Goal: Task Accomplishment & Management: Complete application form

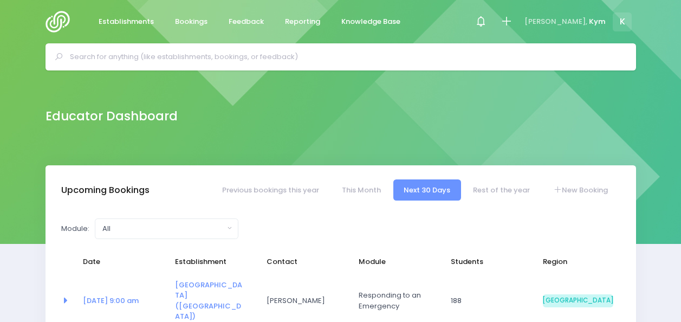
select select "5"
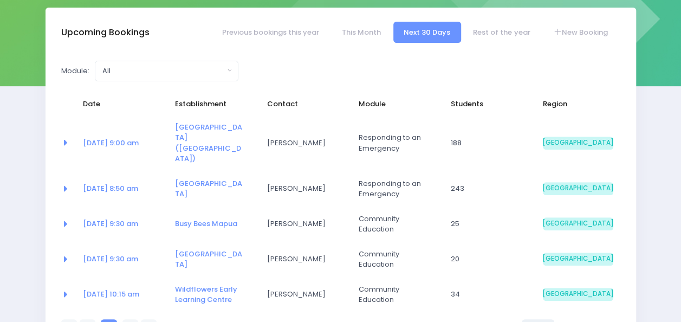
scroll to position [157, 0]
click at [494, 31] on link "Rest of the year" at bounding box center [502, 32] width 78 height 21
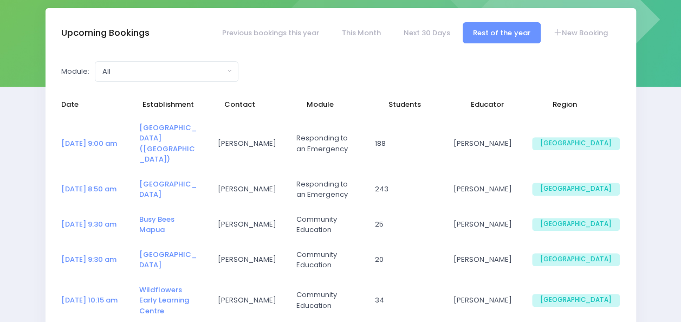
select select "5"
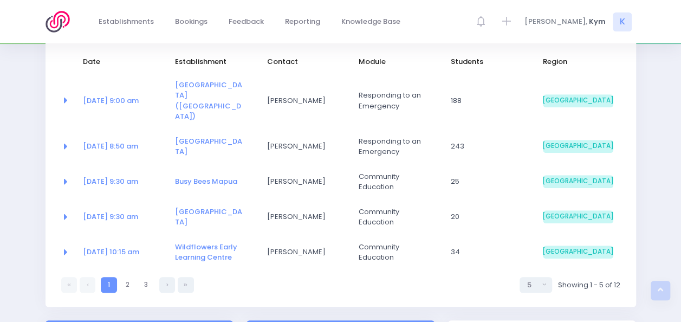
scroll to position [201, 0]
click at [164, 276] on link at bounding box center [167, 284] width 16 height 16
select select "5"
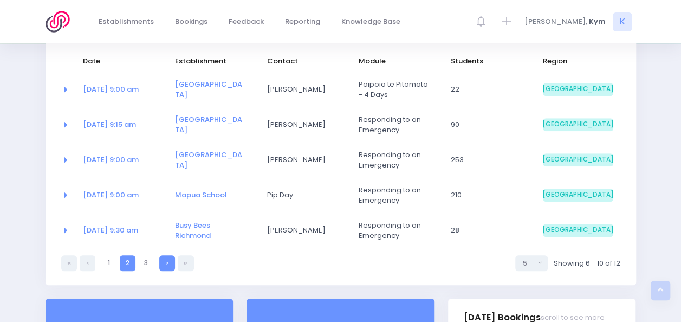
click at [170, 263] on link at bounding box center [167, 263] width 16 height 16
select select "5"
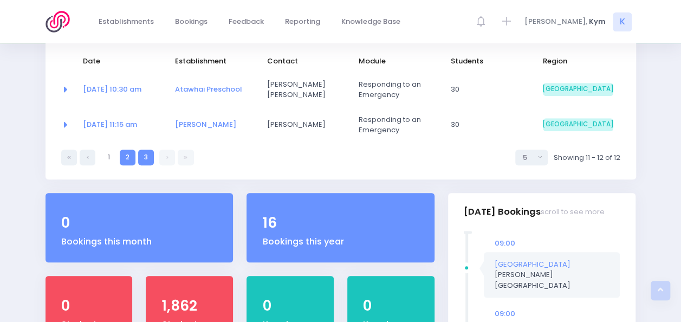
click at [128, 157] on link "2" at bounding box center [128, 158] width 16 height 16
select select "5"
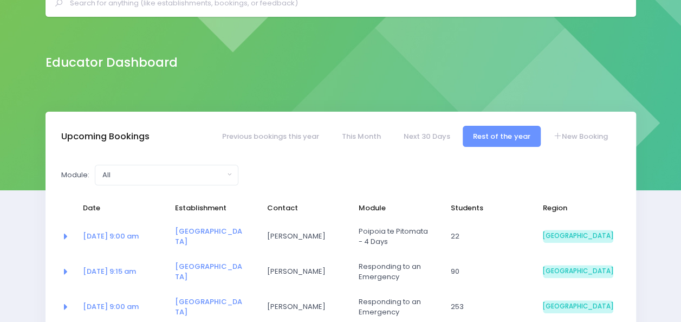
scroll to position [53, 0]
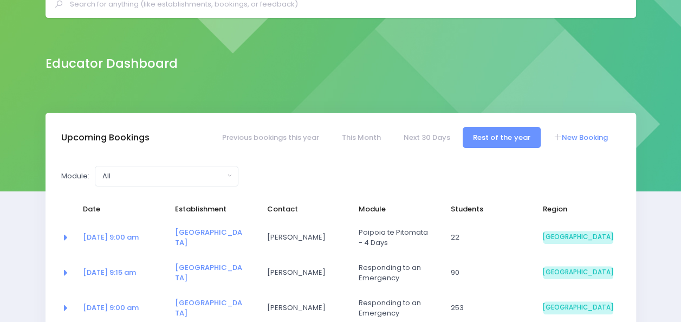
click at [571, 135] on link "New Booking" at bounding box center [581, 137] width 76 height 21
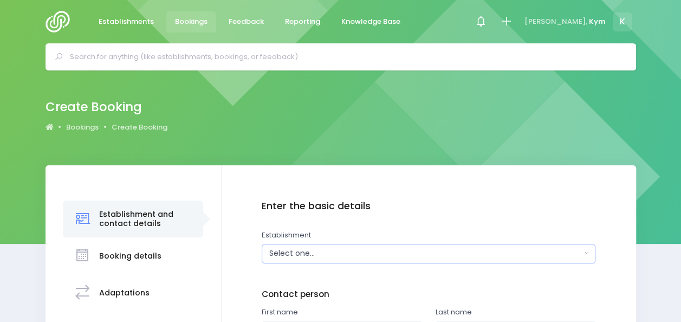
click at [466, 258] on div "Select one..." at bounding box center [425, 253] width 312 height 11
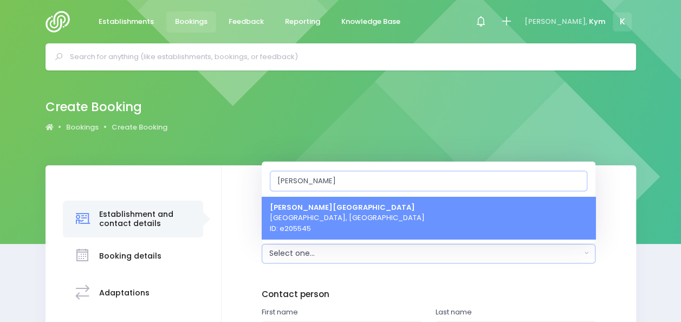
type input "ranzau"
click at [433, 223] on link "Ranzau School Hope, South Island Region ID: e205545" at bounding box center [429, 217] width 334 height 43
select select "205545"
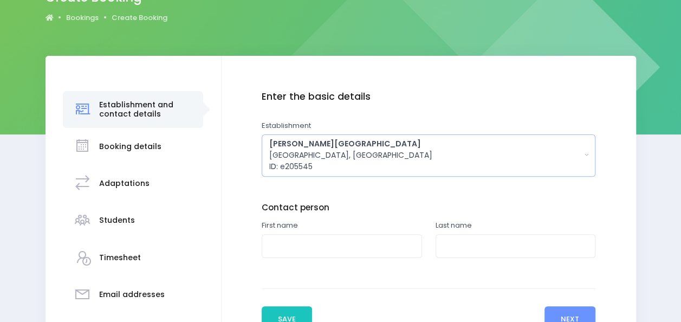
scroll to position [110, 0]
click at [380, 248] on input "text" at bounding box center [342, 246] width 160 height 24
type input "Declan"
type input "Omalley"
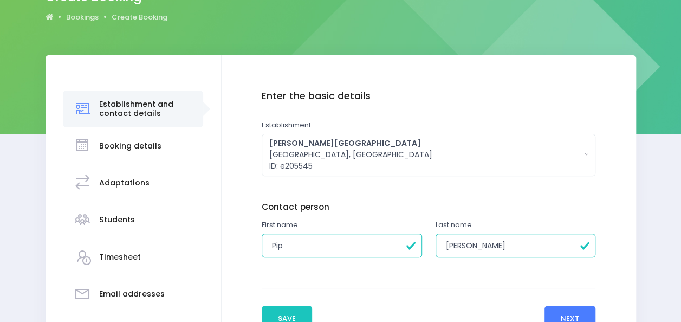
click at [566, 309] on button "Next" at bounding box center [570, 319] width 51 height 26
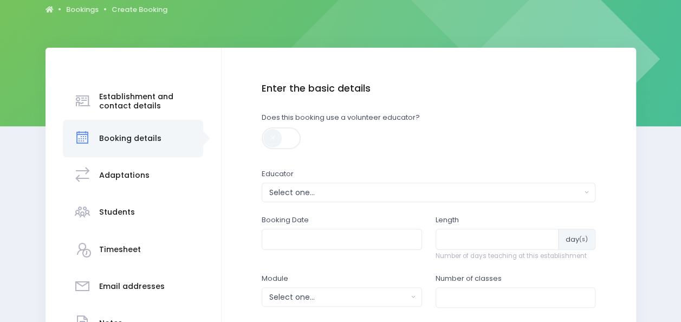
scroll to position [134, 0]
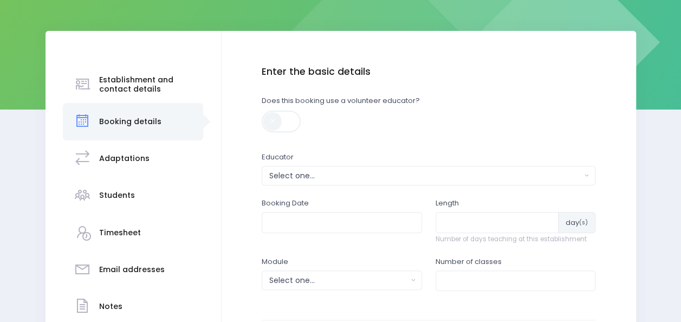
click at [122, 79] on h3 "Establishment and contact details" at bounding box center [146, 84] width 94 height 18
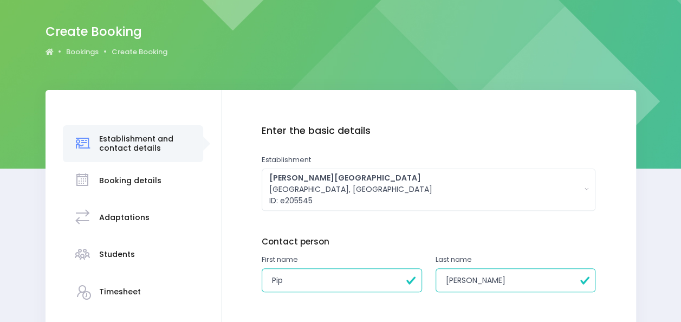
scroll to position [76, 0]
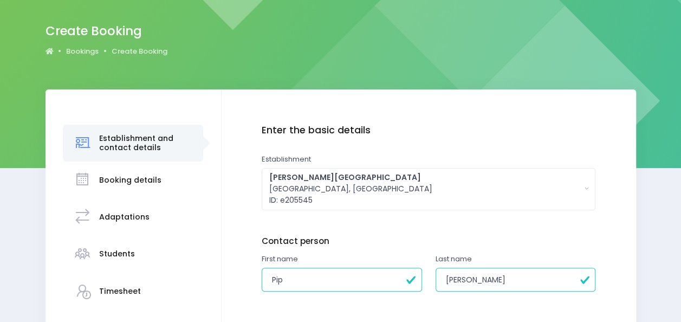
click at [324, 273] on input "Pip" at bounding box center [342, 280] width 160 height 24
type input "P"
type input "Declan"
click at [499, 279] on input "Omalley" at bounding box center [516, 280] width 160 height 24
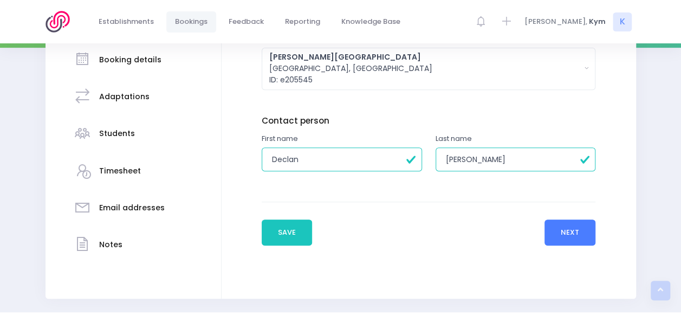
click at [559, 231] on button "Next" at bounding box center [570, 233] width 51 height 26
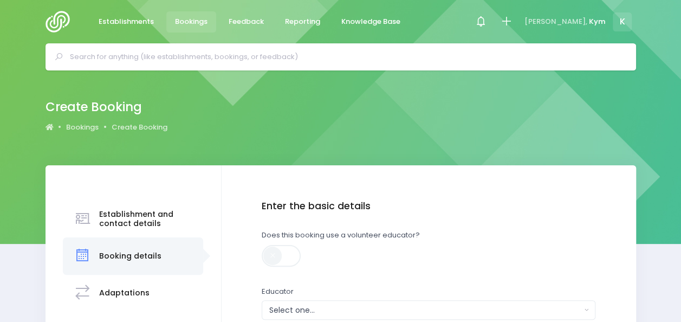
scroll to position [82, 0]
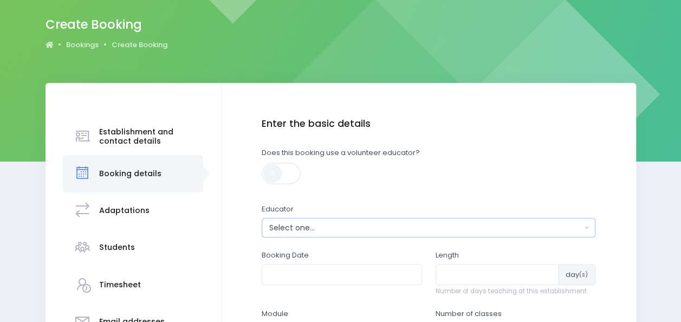
click at [577, 224] on div "Select one..." at bounding box center [425, 227] width 312 height 11
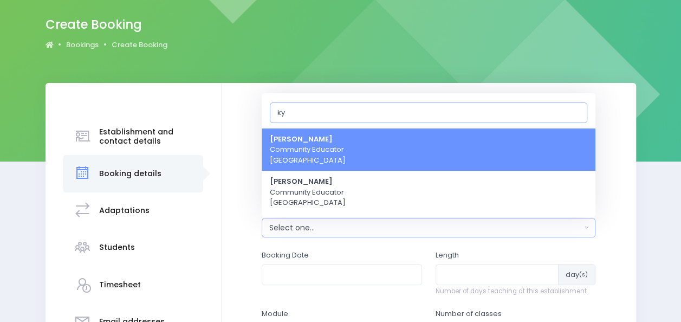
type input "ky"
click at [438, 151] on link "Kym Inwood Community Educator South Island Region" at bounding box center [429, 149] width 334 height 43
select select "321222"
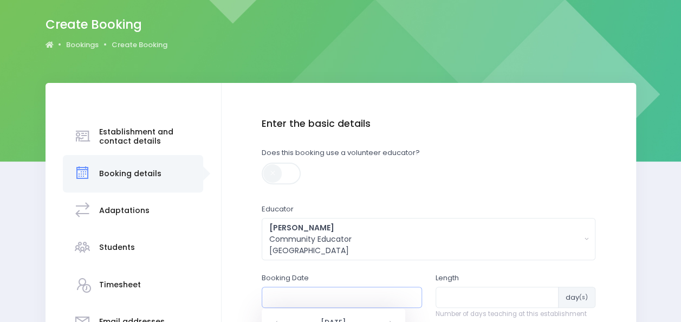
click at [399, 296] on input "text" at bounding box center [342, 297] width 160 height 21
type input "20/10/2025"
type input "1"
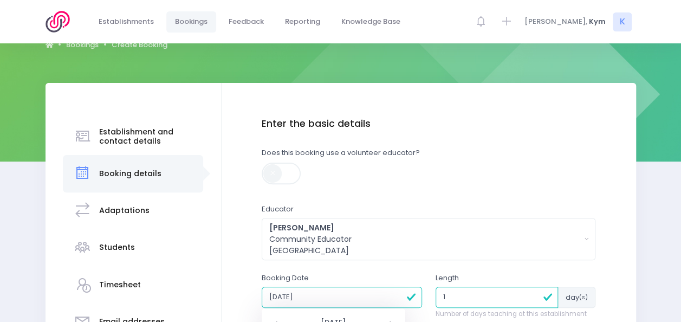
scroll to position [276, 0]
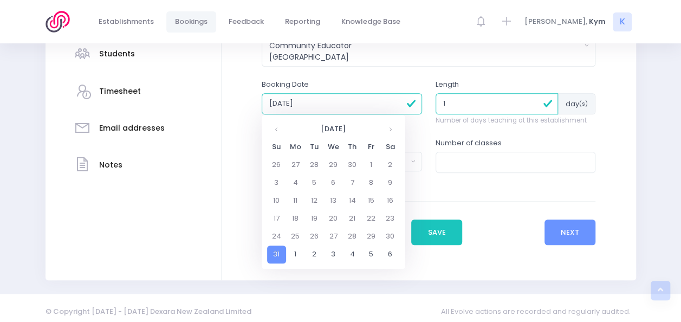
type input "31/12/1899 12:00 AM"
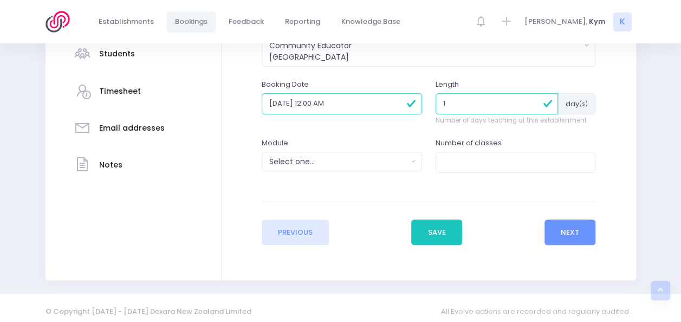
click at [492, 105] on input "1" at bounding box center [497, 103] width 123 height 21
click at [410, 160] on button "Select one..." at bounding box center [342, 162] width 160 height 20
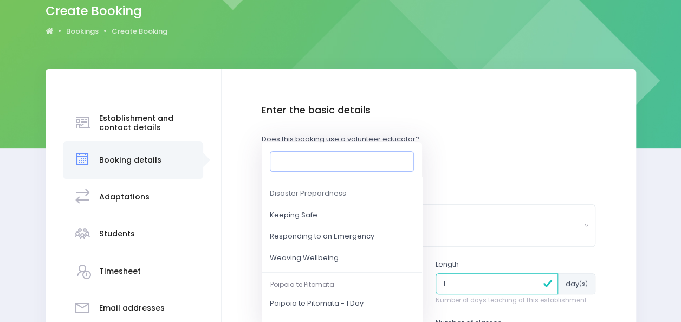
scroll to position [122, 0]
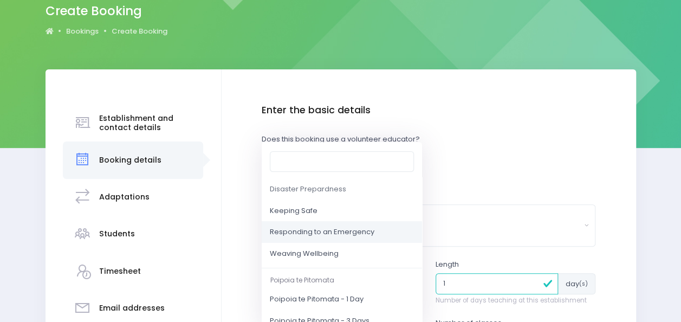
click at [308, 225] on link "Responding to an Emergency" at bounding box center [342, 233] width 160 height 22
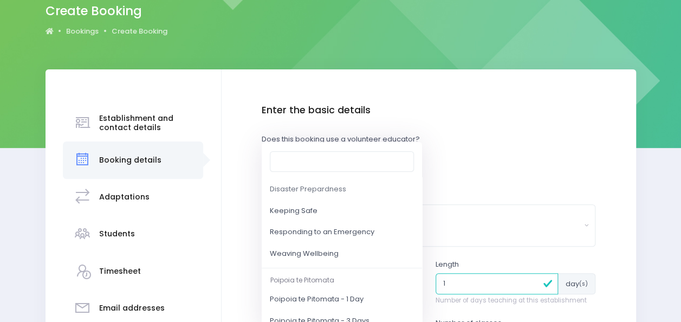
select select "Responding to an Emergency"
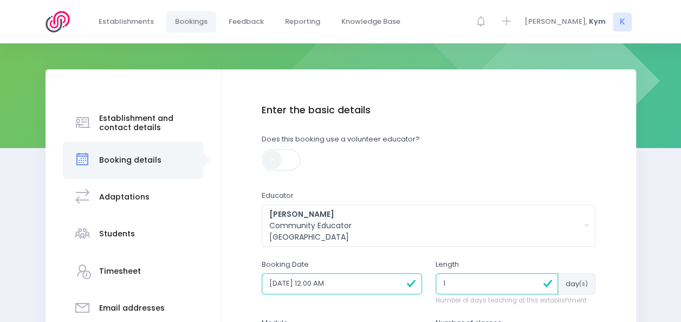
scroll to position [276, 0]
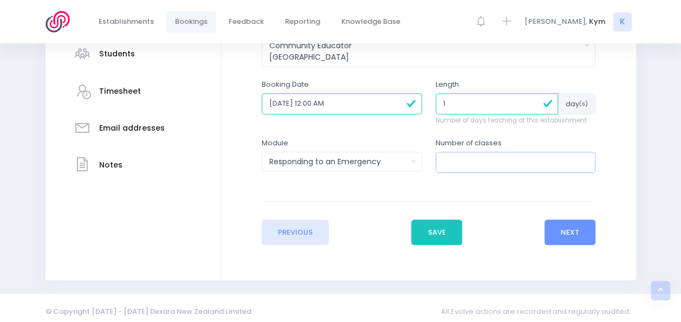
click at [499, 156] on input "number" at bounding box center [516, 162] width 160 height 21
type input "4"
click at [570, 225] on button "Next" at bounding box center [570, 233] width 51 height 26
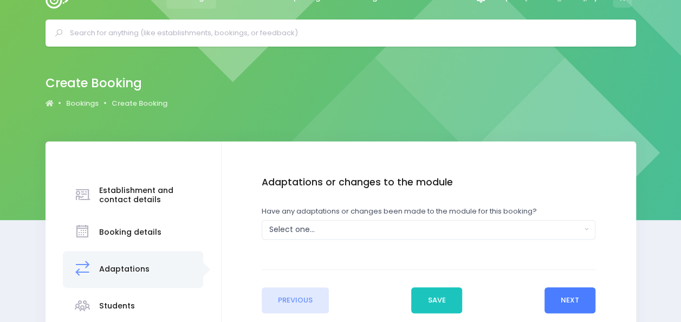
scroll to position [0, 0]
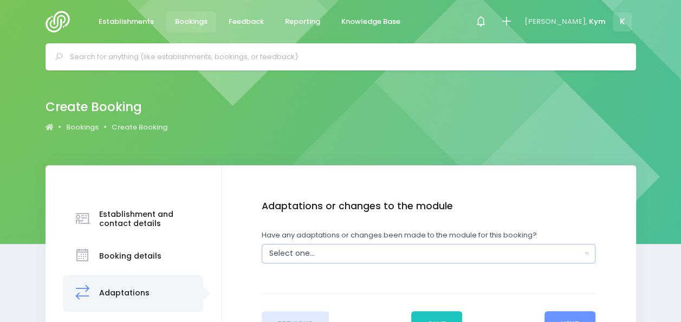
click at [580, 248] on div "Select one..." at bounding box center [425, 253] width 312 height 11
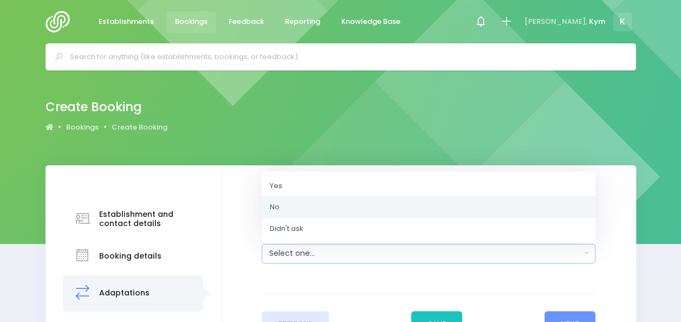
click at [384, 209] on link "No" at bounding box center [429, 207] width 334 height 22
select select "No"
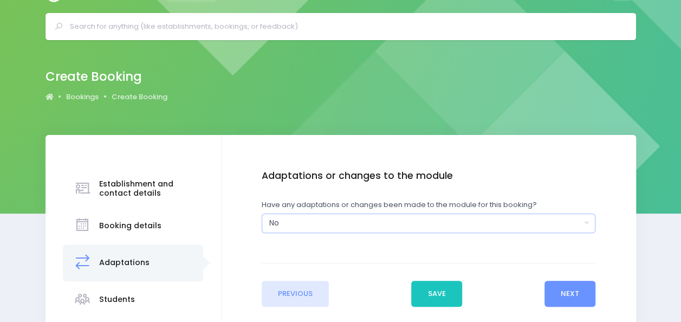
scroll to position [31, 0]
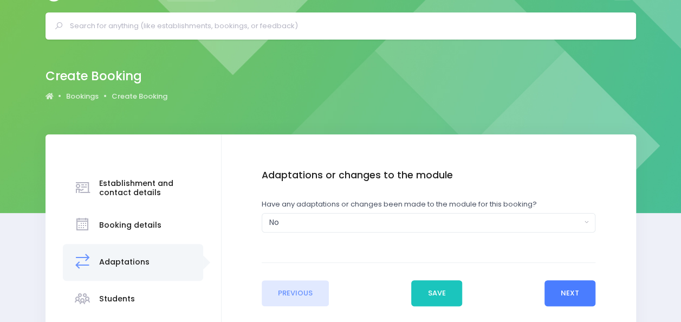
click at [579, 295] on button "Next" at bounding box center [570, 293] width 51 height 26
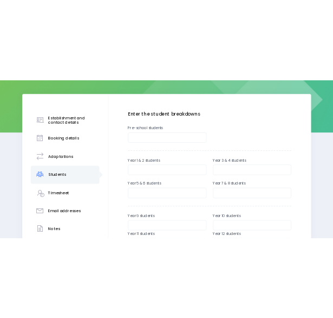
scroll to position [144, 0]
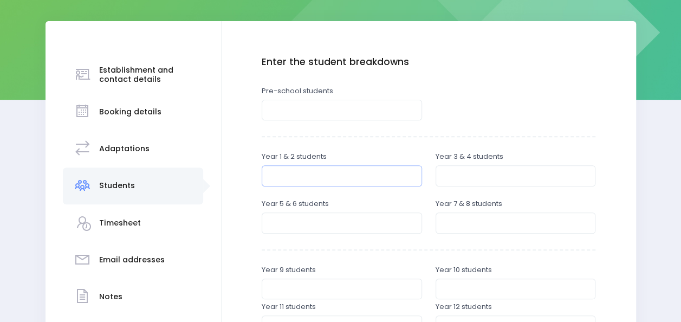
click at [370, 169] on input "number" at bounding box center [342, 175] width 160 height 21
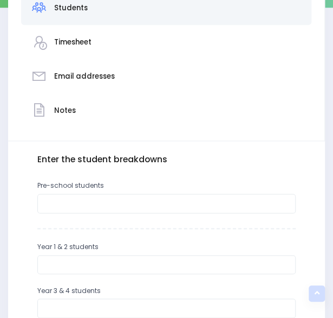
scroll to position [241, 0]
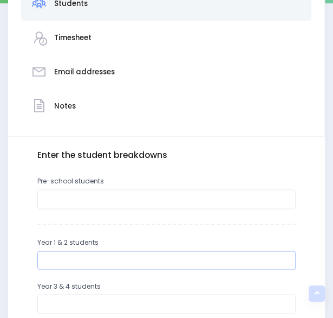
click at [127, 260] on input "number" at bounding box center [166, 260] width 259 height 20
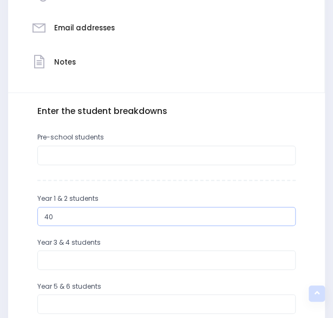
scroll to position [302, 0]
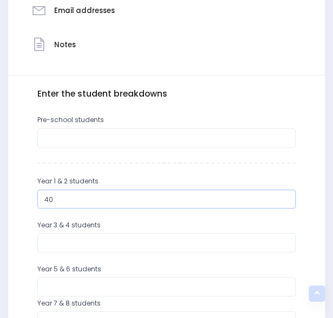
type input "40"
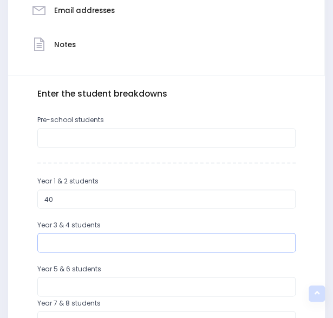
click at [164, 241] on input "number" at bounding box center [166, 243] width 259 height 20
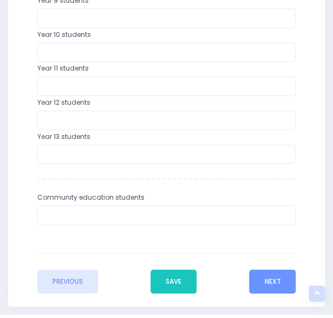
scroll to position [665, 0]
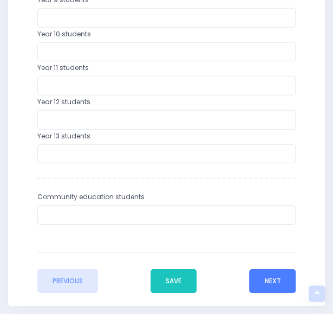
type input "39"
click at [286, 283] on button "Next" at bounding box center [272, 281] width 47 height 24
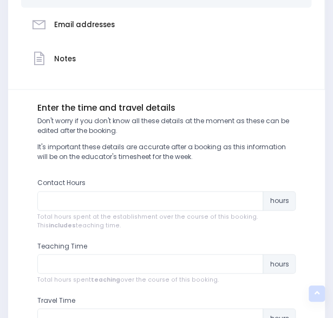
scroll to position [288, 0]
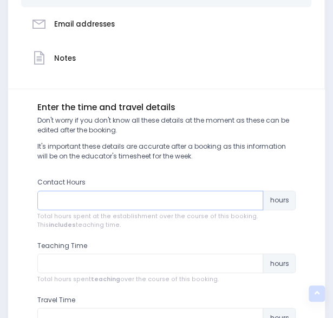
click at [230, 190] on input "number" at bounding box center [150, 200] width 227 height 20
type input "4"
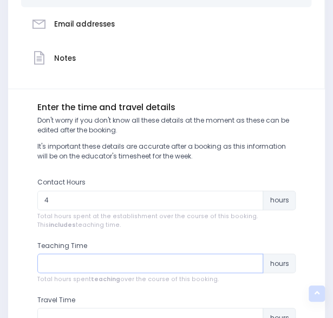
click at [220, 254] on input "number" at bounding box center [150, 263] width 227 height 20
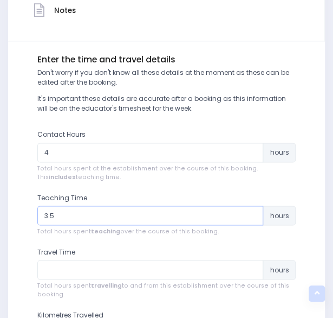
scroll to position [337, 0]
type input "3.5"
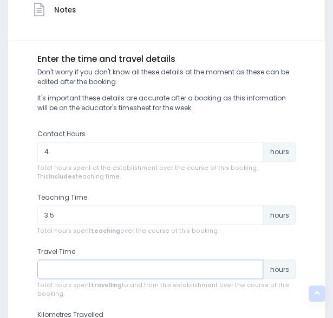
click at [234, 263] on input "number" at bounding box center [150, 269] width 227 height 20
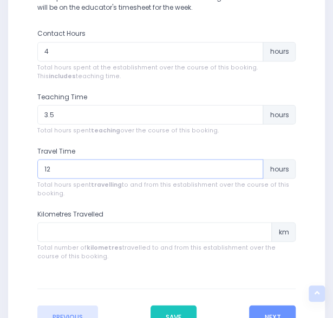
scroll to position [437, 0]
type input "12"
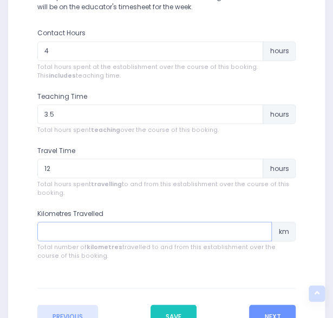
click at [178, 234] on input "number" at bounding box center [154, 231] width 235 height 20
type input "5"
type input "6"
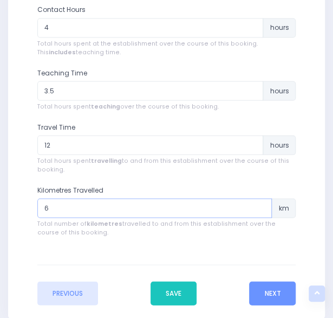
scroll to position [462, 0]
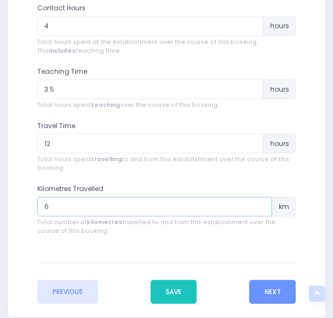
click at [48, 203] on input "6" at bounding box center [154, 206] width 235 height 20
type input "7"
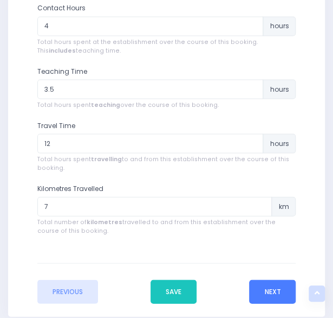
click at [280, 298] on button "Next" at bounding box center [272, 291] width 47 height 24
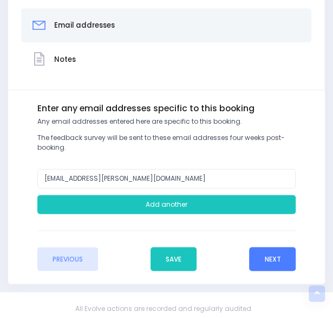
scroll to position [295, 0]
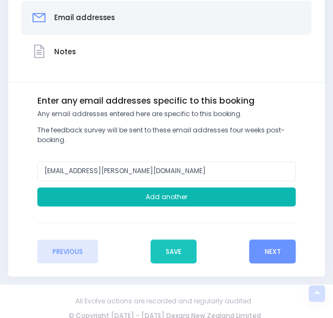
click at [145, 191] on button "Add another" at bounding box center [166, 197] width 259 height 20
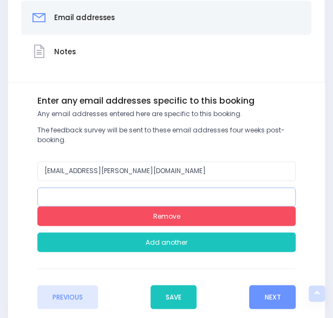
click at [95, 194] on input "email" at bounding box center [166, 197] width 259 height 20
type input "declan.omalley@ranzau.school.nz"
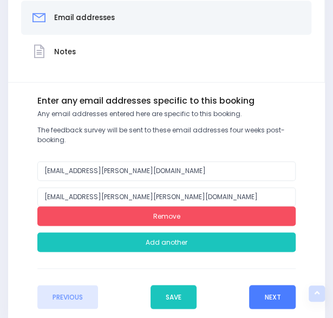
click at [273, 299] on button "Next" at bounding box center [272, 297] width 47 height 24
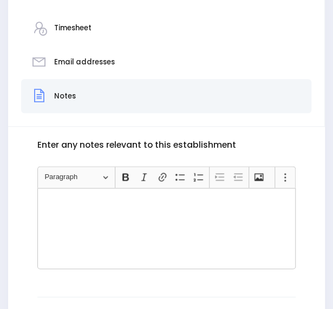
scroll to position [251, 0]
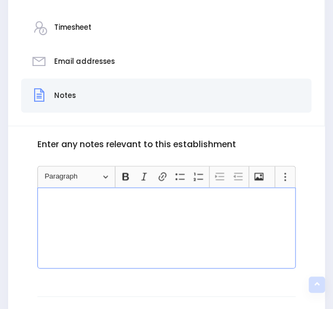
click at [118, 210] on div "Rich Text Editor, main" at bounding box center [166, 228] width 259 height 81
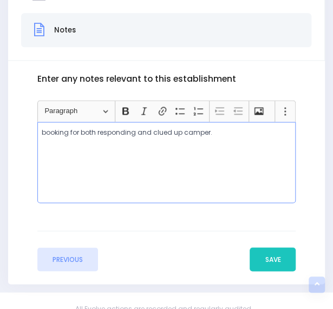
click at [202, 221] on div "Enter any notes relevant to this establishment Rich Text Editor Heading Paragra…" at bounding box center [166, 148] width 259 height 149
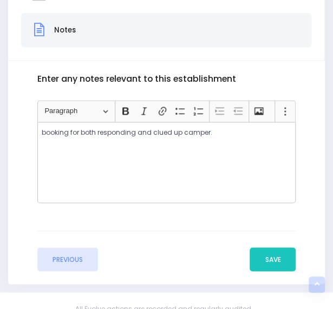
scroll to position [340, 0]
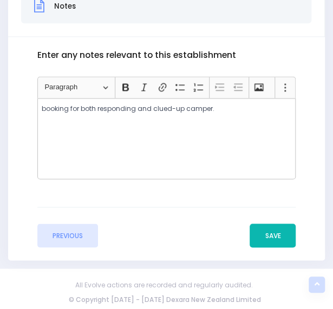
click at [282, 231] on button "Save" at bounding box center [273, 236] width 46 height 24
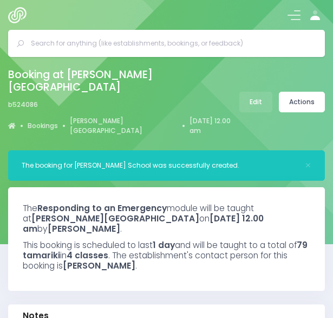
select select "5"
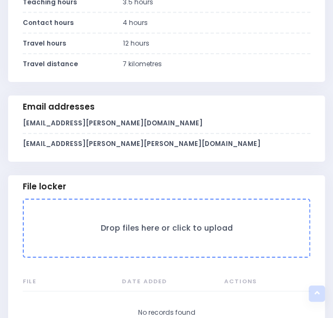
scroll to position [875, 0]
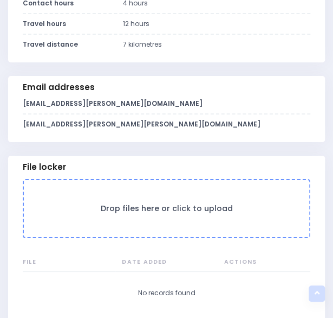
click at [189, 204] on h3 "Drop files here or click to upload" at bounding box center [167, 208] width 264 height 9
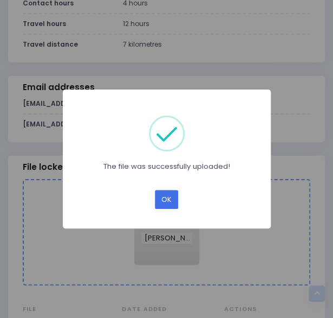
click at [165, 200] on button "OK" at bounding box center [166, 199] width 23 height 19
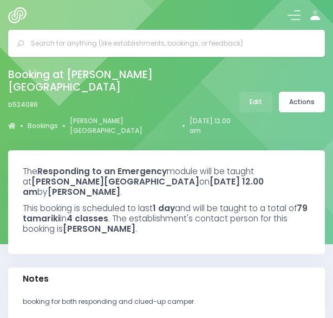
select select "5"
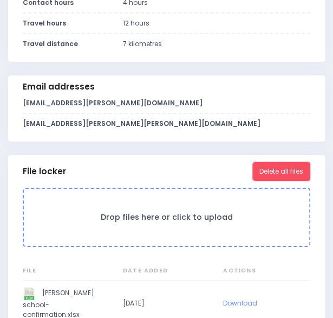
click at [88, 212] on h3 "Drop files here or click to upload" at bounding box center [167, 216] width 264 height 9
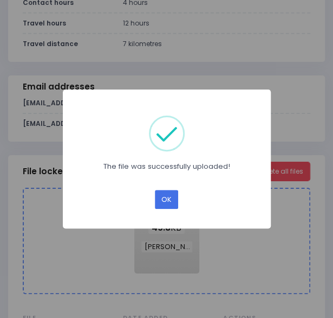
click at [168, 190] on button "OK" at bounding box center [166, 199] width 23 height 19
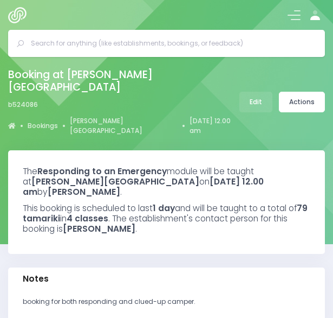
select select "5"
click at [301, 94] on link "Actions" at bounding box center [302, 102] width 46 height 21
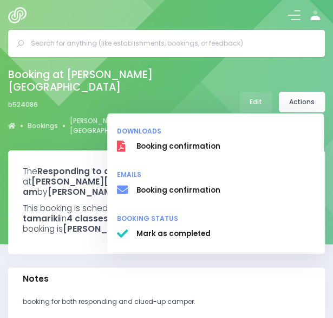
click at [172, 67] on div "Booking at Ranzau School b524086 Bookings Ranzau School 31 December 1899 12.00 …" at bounding box center [122, 102] width 228 height 74
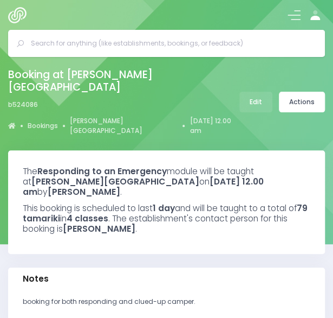
click at [173, 176] on strong "Sunday the 31st of December, 1899 at 12.00 am" at bounding box center [143, 187] width 241 height 22
click at [255, 92] on link "Edit" at bounding box center [256, 102] width 33 height 21
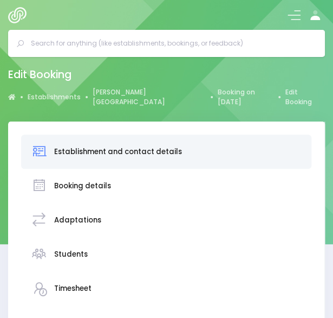
click at [128, 178] on div "Booking details" at bounding box center [166, 185] width 271 height 24
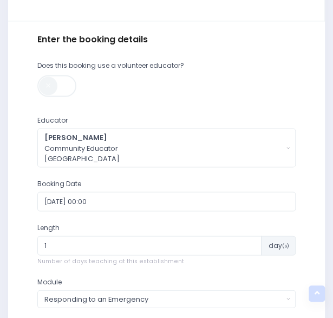
scroll to position [403, 0]
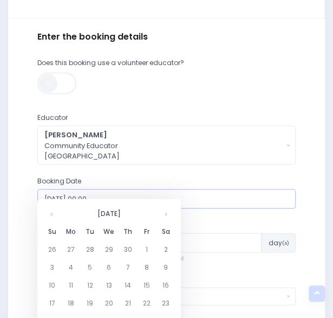
click at [102, 189] on input "1899-12-31 00:00" at bounding box center [166, 199] width 259 height 20
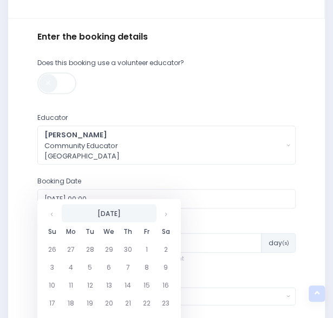
click at [120, 216] on th "December 1899" at bounding box center [109, 213] width 95 height 18
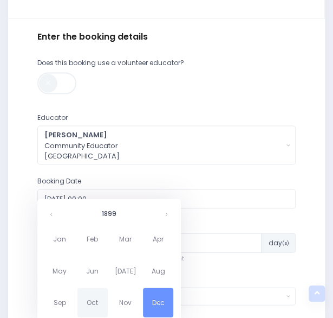
click at [79, 295] on span "Oct" at bounding box center [93, 301] width 30 height 29
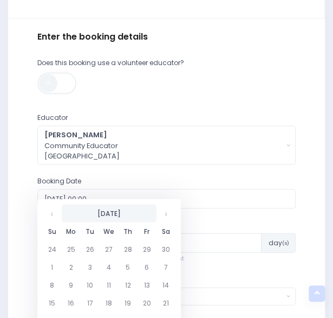
click at [125, 211] on th "October 1899" at bounding box center [109, 213] width 95 height 18
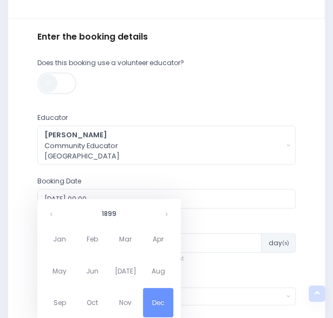
click at [125, 211] on th "1899" at bounding box center [109, 213] width 97 height 18
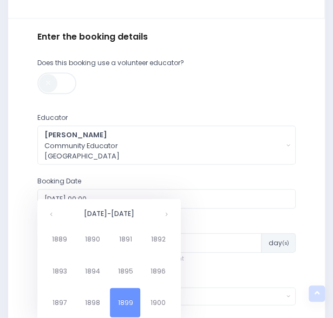
click at [125, 211] on th "1890-1899" at bounding box center [109, 213] width 97 height 18
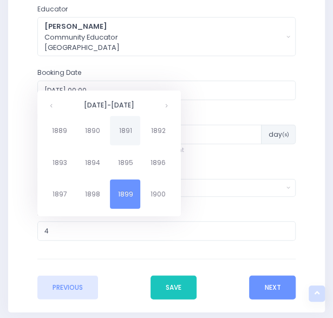
scroll to position [457, 0]
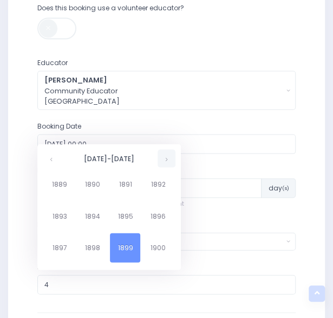
click at [164, 155] on th at bounding box center [167, 158] width 18 height 18
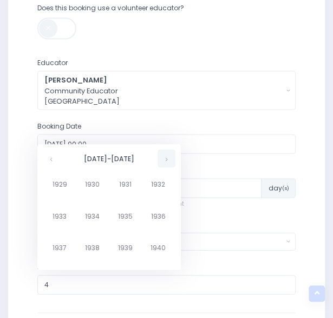
click at [164, 155] on th at bounding box center [167, 158] width 18 height 18
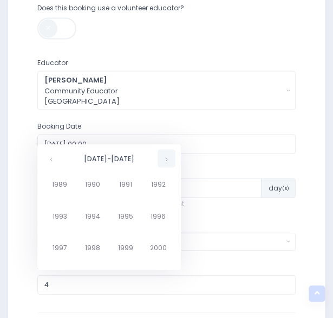
click at [164, 155] on th at bounding box center [167, 158] width 18 height 18
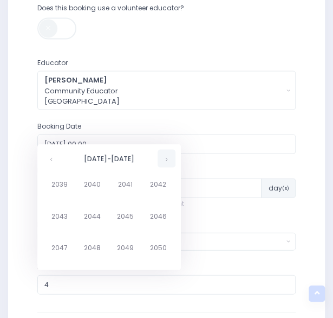
click at [164, 155] on th at bounding box center [167, 158] width 18 height 18
click at [50, 154] on th at bounding box center [52, 158] width 18 height 18
click at [127, 210] on span "2025" at bounding box center [125, 215] width 30 height 29
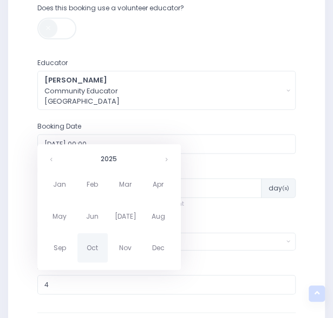
click at [94, 246] on span "Oct" at bounding box center [93, 247] width 30 height 29
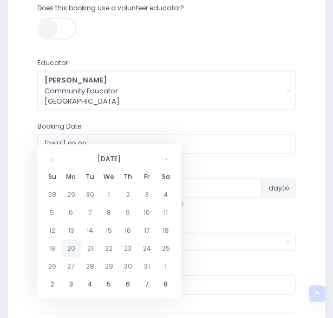
click at [74, 251] on td "20" at bounding box center [71, 247] width 19 height 18
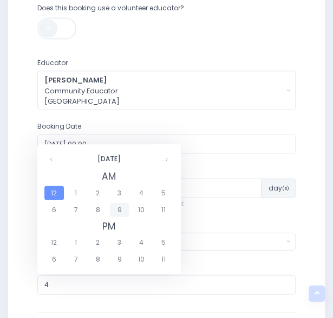
click at [119, 211] on span "9" at bounding box center [119, 209] width 19 height 14
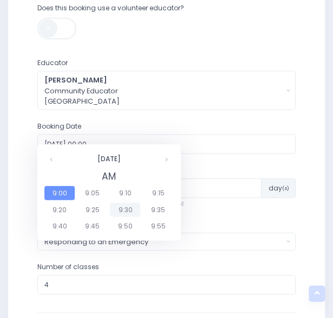
click at [120, 208] on span "9:30" at bounding box center [125, 209] width 30 height 14
type input "2025-10-20 09:30"
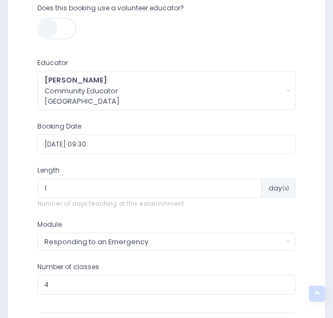
scroll to position [544, 0]
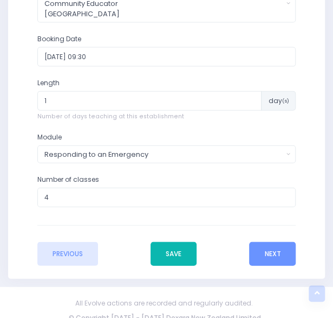
click at [182, 246] on button "Save" at bounding box center [174, 254] width 46 height 24
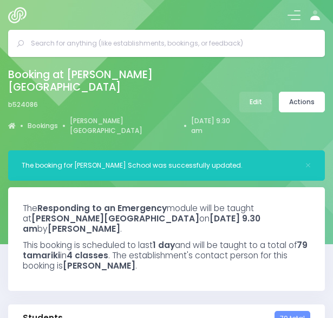
select select "5"
click at [313, 16] on icon at bounding box center [316, 18] width 10 height 4
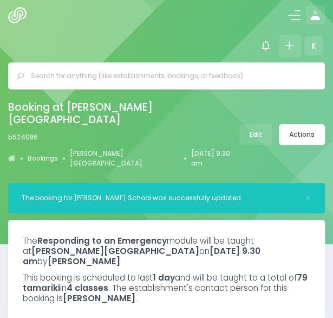
click at [287, 46] on icon at bounding box center [290, 46] width 12 height 12
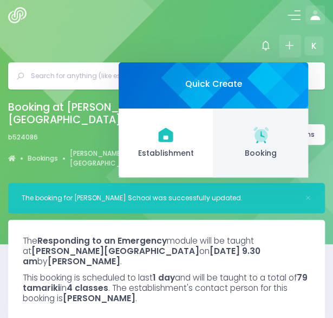
click at [260, 140] on icon at bounding box center [260, 134] width 15 height 15
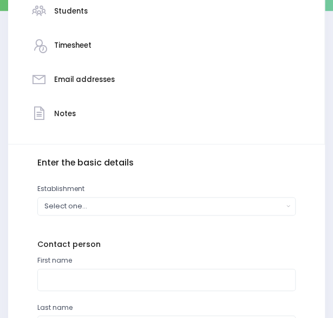
scroll to position [235, 0]
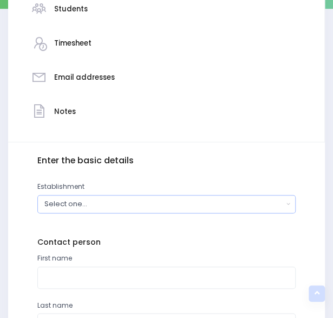
click at [152, 204] on div "Select one..." at bounding box center [163, 203] width 239 height 10
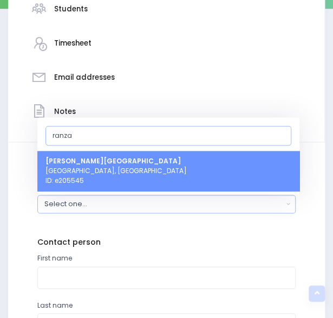
type input "ranza"
click at [143, 162] on link "Ranzau School Hope, South Island Region ID: e205545" at bounding box center [168, 171] width 262 height 40
select select "205545"
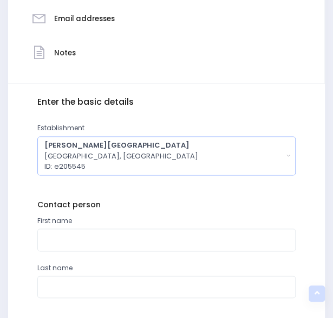
scroll to position [295, 0]
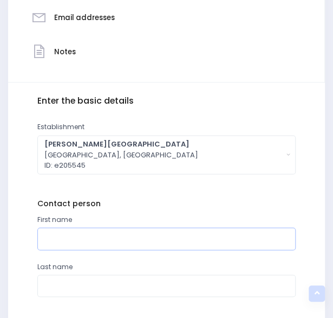
click at [216, 243] on input "text" at bounding box center [166, 238] width 259 height 22
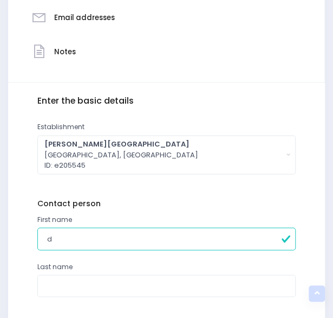
type input "Declan"
type input "Omalley"
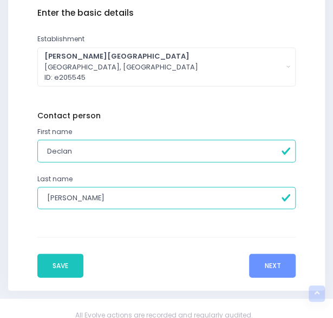
scroll to position [383, 0]
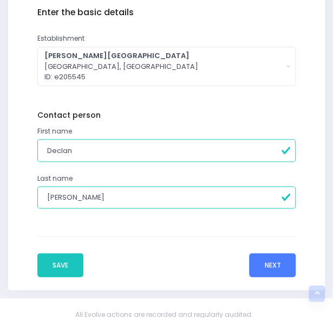
click at [264, 259] on button "Next" at bounding box center [272, 265] width 47 height 24
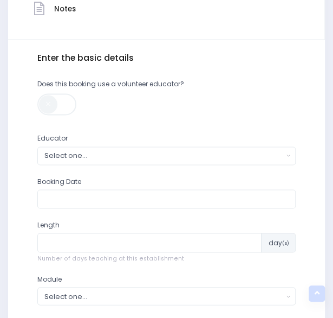
scroll to position [339, 0]
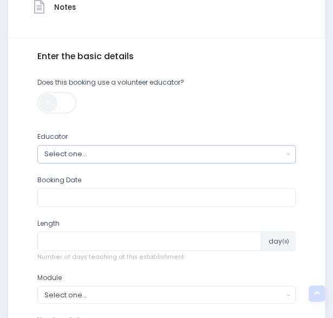
click at [167, 153] on div "Select one..." at bounding box center [163, 154] width 239 height 10
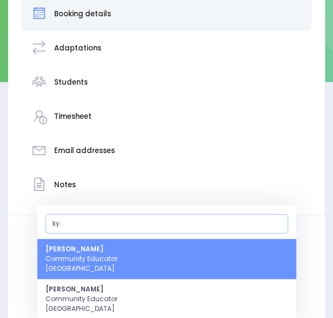
type input "ky"
click at [126, 250] on link "Kym Inwood Community Educator South Island Region" at bounding box center [166, 258] width 259 height 40
select select "321222"
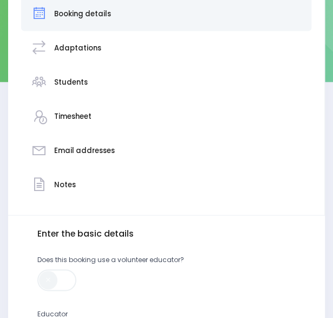
scroll to position [334, 0]
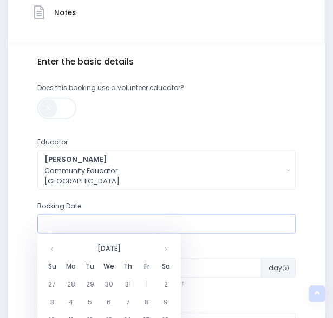
click at [113, 217] on input "text" at bounding box center [166, 224] width 259 height 20
click at [167, 249] on th at bounding box center [166, 247] width 19 height 18
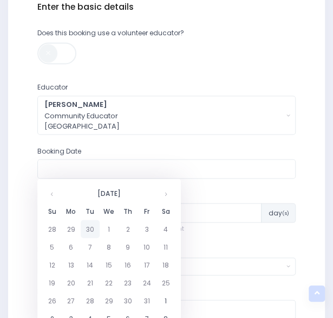
scroll to position [389, 0]
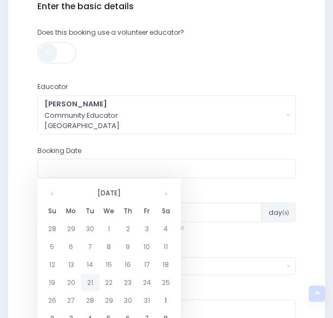
click at [93, 277] on td "21" at bounding box center [90, 282] width 19 height 18
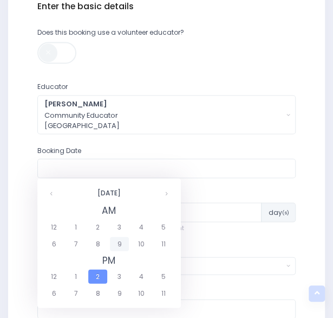
click at [120, 239] on span "9" at bounding box center [119, 243] width 19 height 14
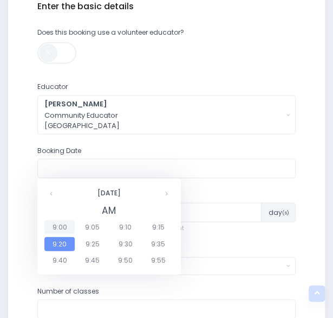
click at [63, 221] on span "9:00" at bounding box center [59, 227] width 30 height 14
type input "21/10/2025 09:00 AM"
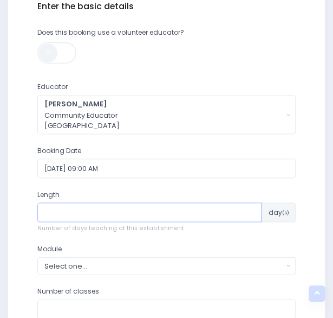
click at [95, 220] on input "number" at bounding box center [149, 212] width 225 height 20
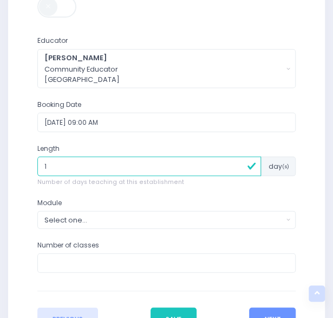
scroll to position [436, 0]
type input "1"
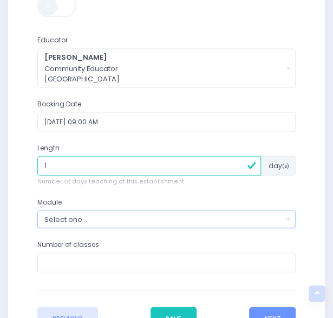
click at [127, 217] on div "Select one..." at bounding box center [163, 219] width 239 height 10
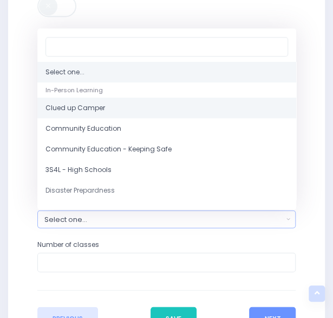
click at [78, 100] on link "Clued up Camper" at bounding box center [166, 108] width 259 height 21
select select "Clued up Camper"
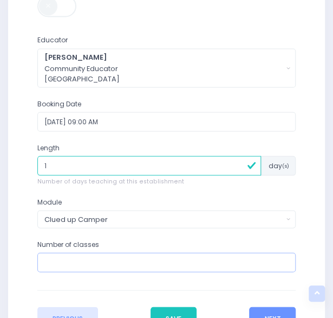
click at [124, 253] on input "number" at bounding box center [166, 262] width 259 height 20
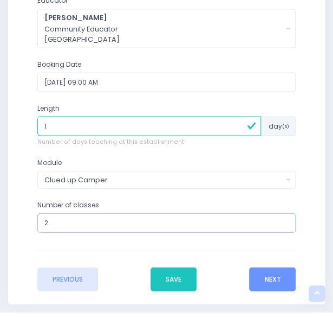
scroll to position [476, 0]
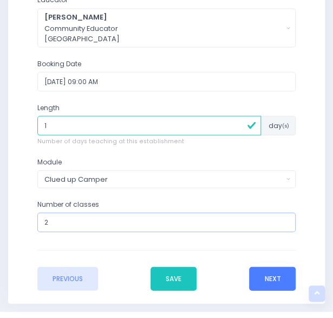
type input "2"
click at [275, 275] on button "Next" at bounding box center [272, 278] width 47 height 24
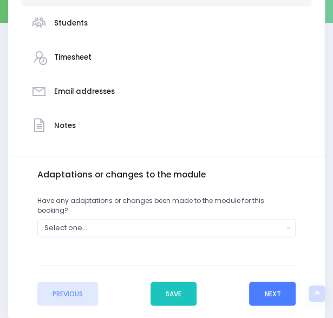
scroll to position [222, 0]
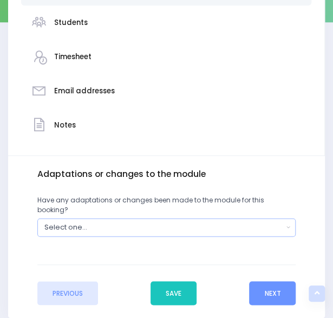
click at [232, 222] on div "Select one..." at bounding box center [163, 227] width 239 height 10
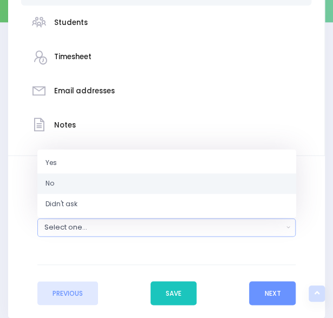
click at [117, 180] on link "No" at bounding box center [166, 183] width 259 height 21
select select "No"
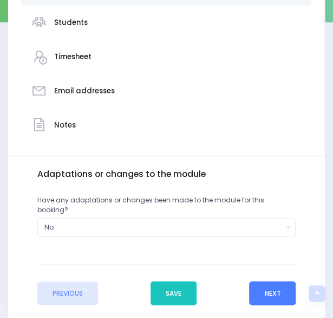
click at [262, 281] on button "Next" at bounding box center [272, 293] width 47 height 24
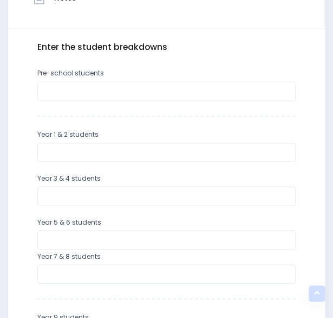
scroll to position [350, 0]
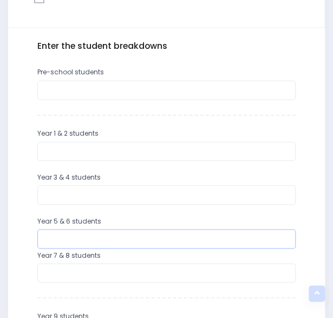
click at [144, 232] on input "number" at bounding box center [166, 239] width 259 height 20
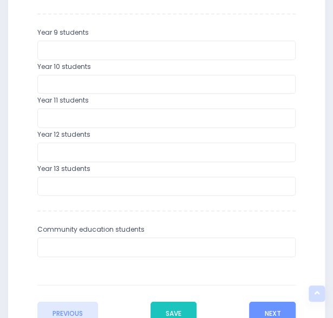
scroll to position [702, 0]
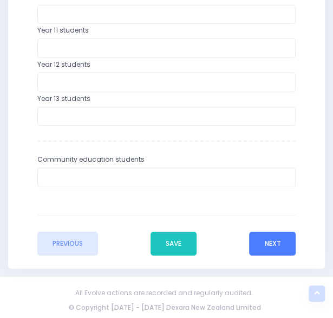
type input "37"
click at [276, 248] on button "Next" at bounding box center [272, 243] width 47 height 24
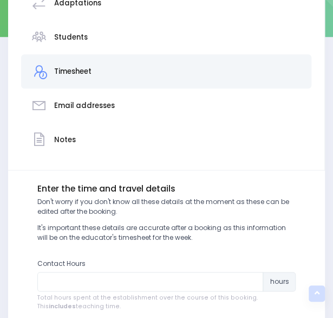
scroll to position [287, 0]
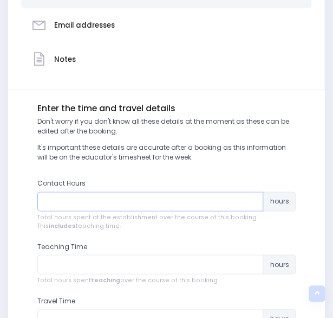
click at [180, 200] on input "number" at bounding box center [150, 201] width 227 height 20
type input "3"
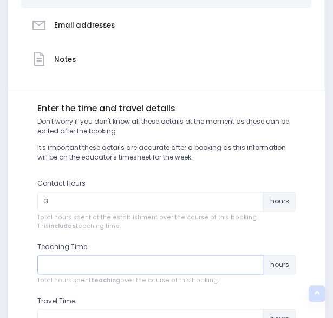
click at [182, 265] on input "number" at bounding box center [150, 264] width 227 height 20
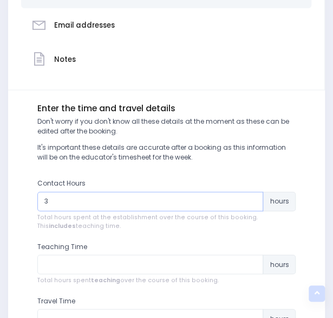
drag, startPoint x: 116, startPoint y: 204, endPoint x: 30, endPoint y: 203, distance: 85.6
click at [30, 203] on div "Contact Hours 3 hours Total hours spent at the establishment over the course of…" at bounding box center [166, 209] width 273 height 63
type input "4"
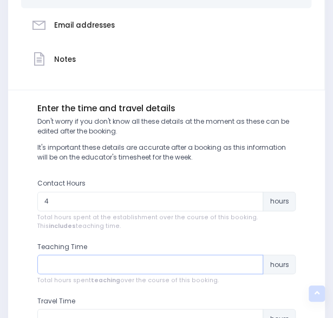
click at [135, 273] on input "number" at bounding box center [150, 264] width 227 height 20
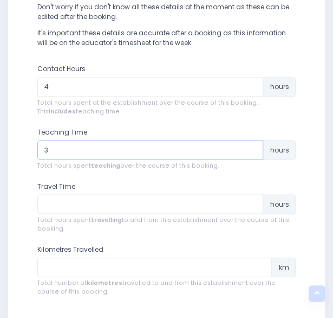
scroll to position [402, 0]
type input "3"
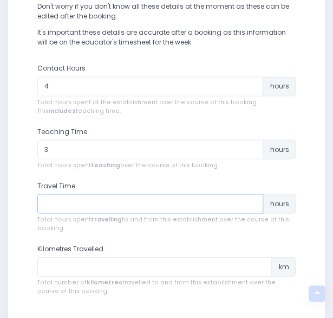
click at [139, 209] on input "number" at bounding box center [150, 204] width 227 height 20
type input "12"
click at [126, 269] on input "number" at bounding box center [154, 266] width 235 height 20
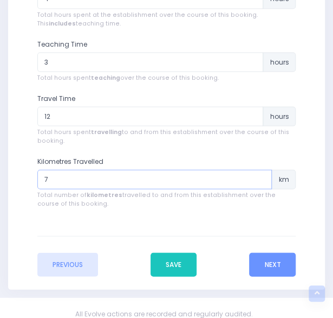
scroll to position [511, 0]
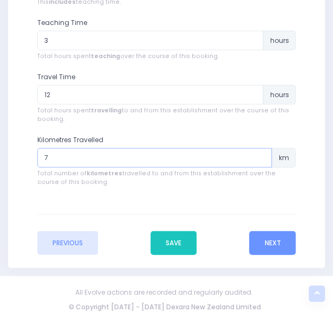
type input "7"
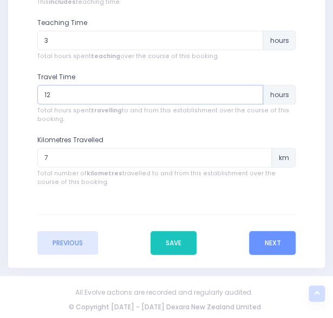
click at [65, 96] on input "12" at bounding box center [150, 95] width 227 height 20
type input "1"
type input "0.12"
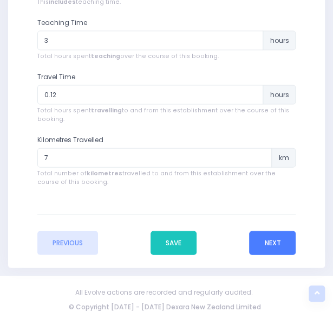
click at [271, 246] on button "Next" at bounding box center [272, 243] width 47 height 24
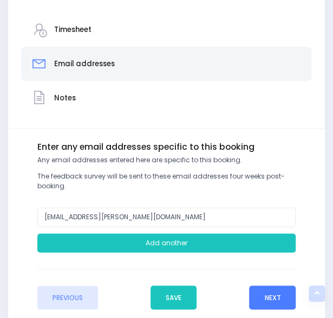
scroll to position [249, 0]
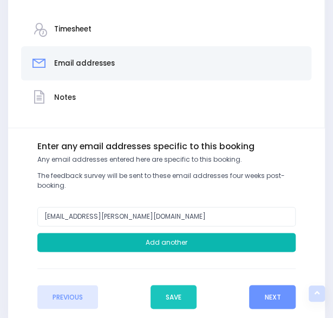
click at [209, 243] on button "Add another" at bounding box center [166, 243] width 259 height 20
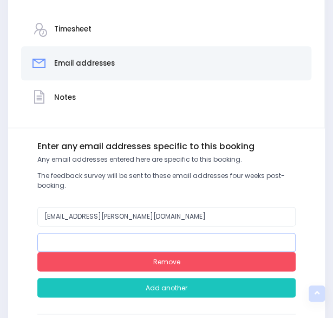
click at [207, 242] on input "email" at bounding box center [166, 243] width 259 height 20
type input "declan.omalley@ranzau.school.nz"
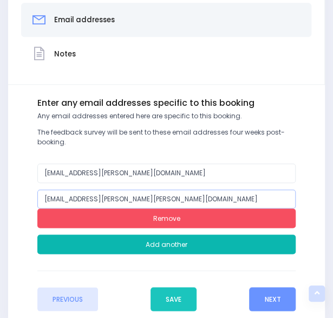
scroll to position [295, 0]
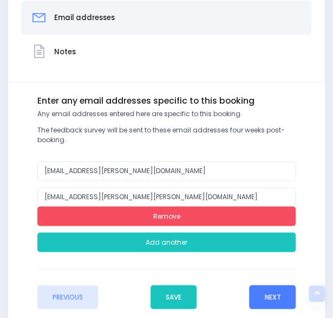
click at [261, 287] on button "Next" at bounding box center [272, 297] width 47 height 24
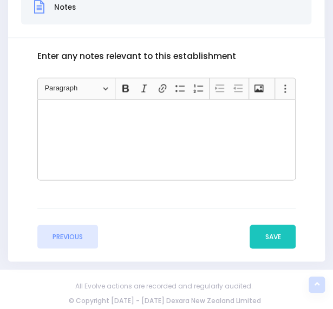
scroll to position [340, 0]
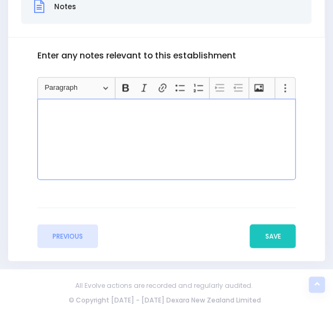
click at [255, 120] on div "Rich Text Editor, main" at bounding box center [166, 139] width 259 height 81
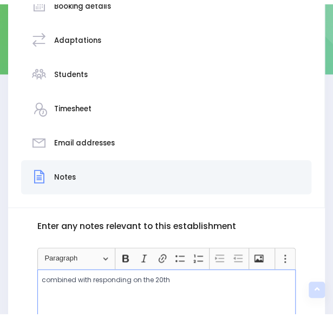
scroll to position [0, 0]
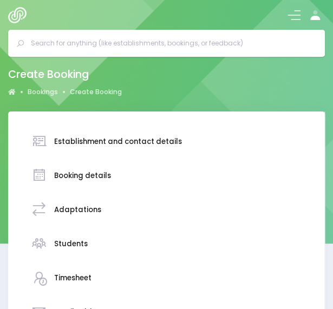
click at [114, 175] on div "Booking details" at bounding box center [166, 176] width 271 height 24
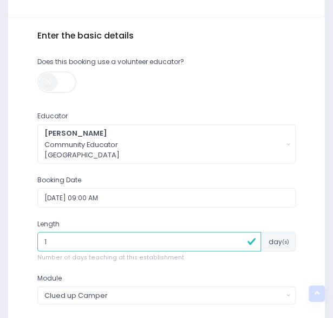
scroll to position [510, 0]
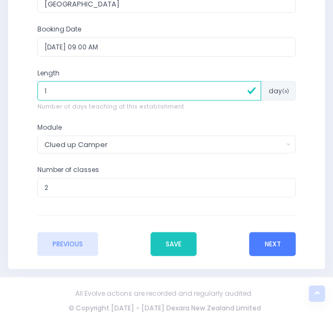
click at [267, 240] on button "Next" at bounding box center [272, 244] width 47 height 24
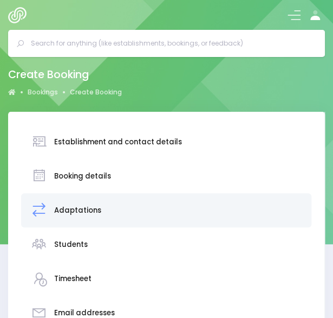
scroll to position [261, 0]
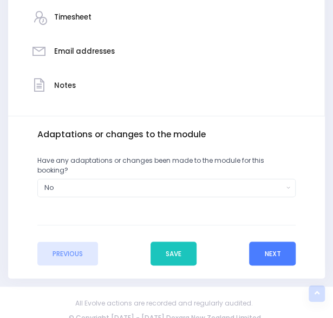
click at [267, 241] on button "Next" at bounding box center [272, 253] width 47 height 24
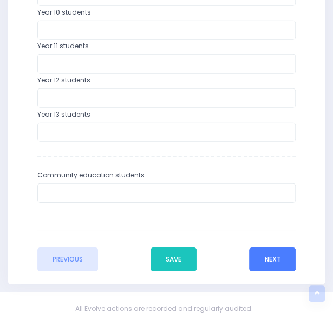
scroll to position [702, 0]
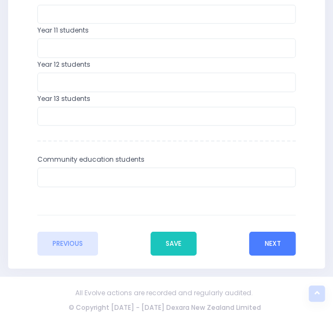
click at [280, 242] on button "Next" at bounding box center [272, 243] width 47 height 24
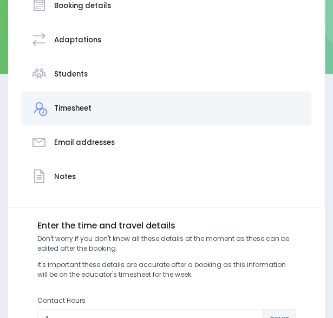
scroll to position [0, 0]
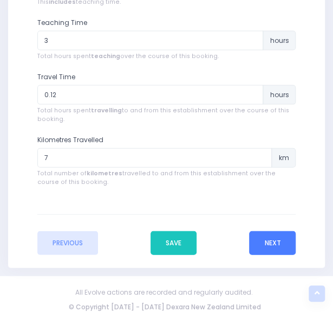
click at [280, 242] on button "Next" at bounding box center [272, 243] width 47 height 24
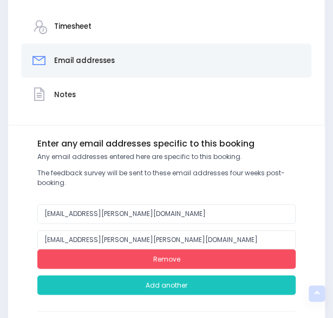
scroll to position [347, 0]
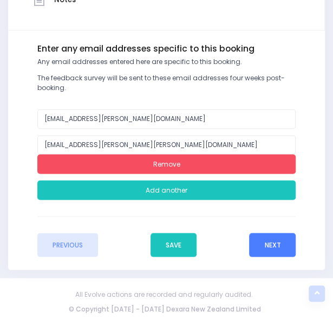
click at [280, 242] on button "Next" at bounding box center [272, 245] width 47 height 24
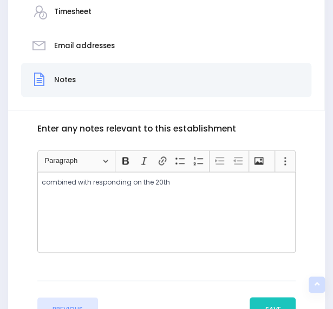
scroll to position [340, 0]
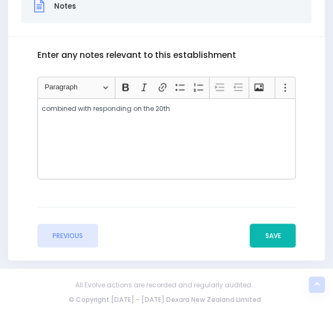
click at [280, 242] on button "Save" at bounding box center [273, 236] width 46 height 24
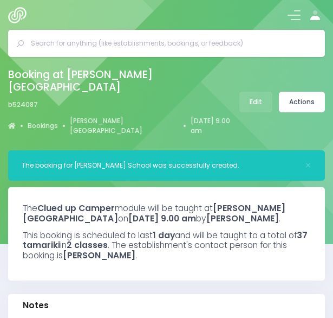
select select "5"
click at [315, 13] on icon at bounding box center [315, 12] width 4 height 4
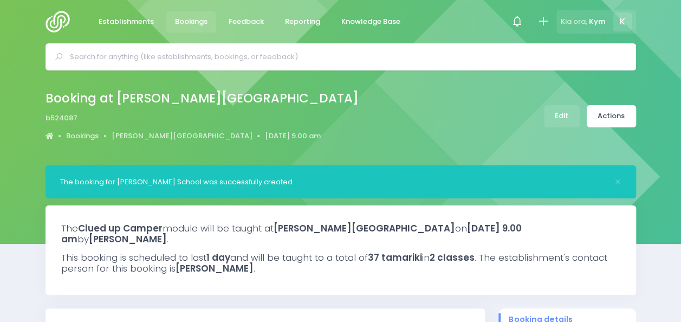
click at [333, 19] on span "K" at bounding box center [622, 21] width 19 height 19
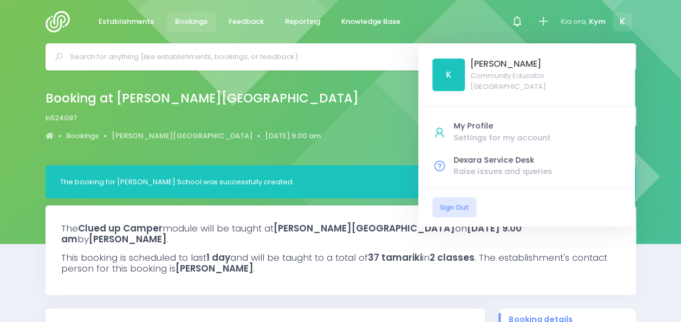
click at [55, 12] on img at bounding box center [61, 22] width 31 height 22
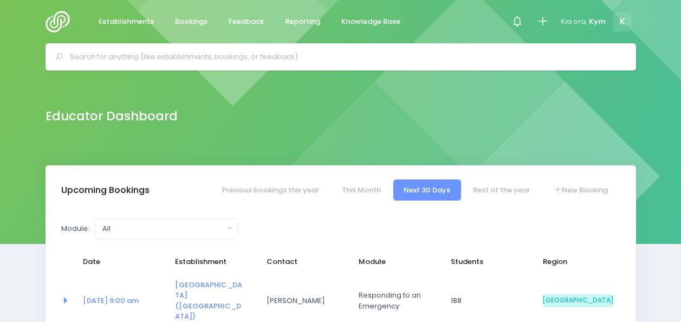
select select "5"
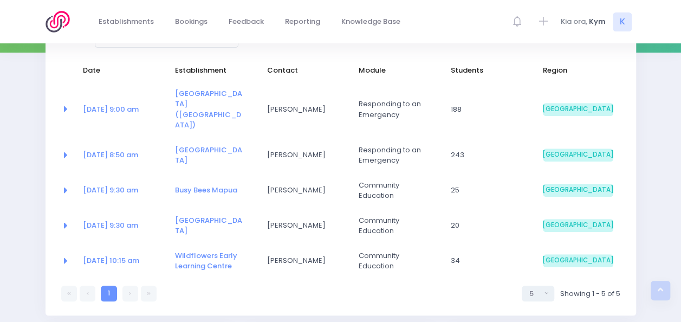
scroll to position [192, 0]
click at [126, 285] on link at bounding box center [130, 293] width 16 height 16
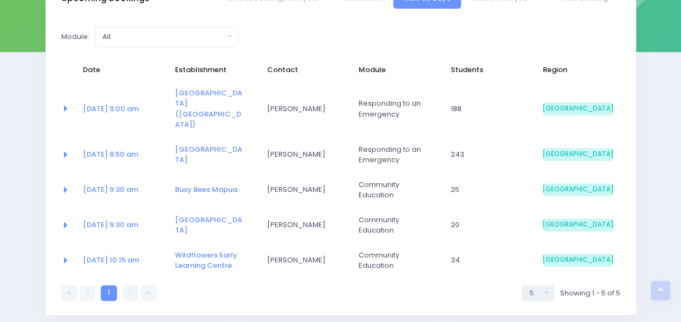
scroll to position [93, 0]
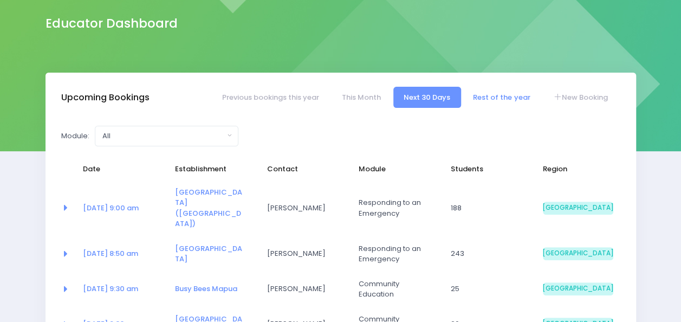
click at [507, 96] on link "Rest of the year" at bounding box center [502, 97] width 78 height 21
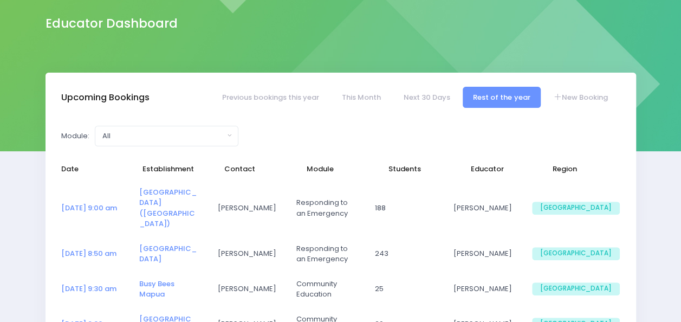
select select "5"
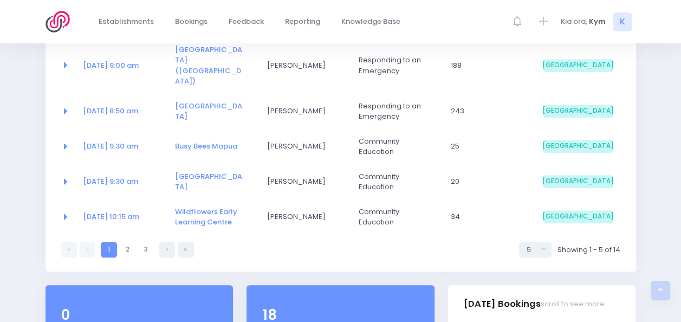
scroll to position [236, 0]
click at [164, 241] on link at bounding box center [167, 249] width 16 height 16
select select "5"
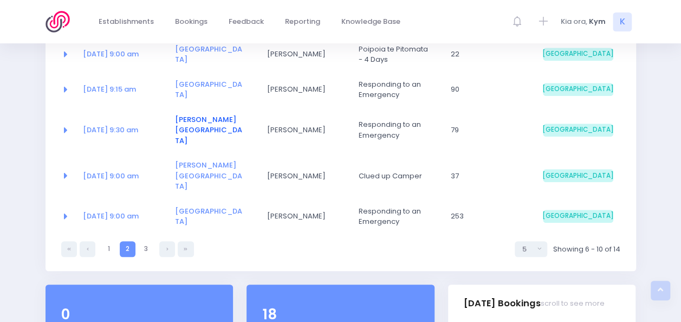
click at [222, 122] on link "[PERSON_NAME][GEOGRAPHIC_DATA]" at bounding box center [208, 129] width 67 height 31
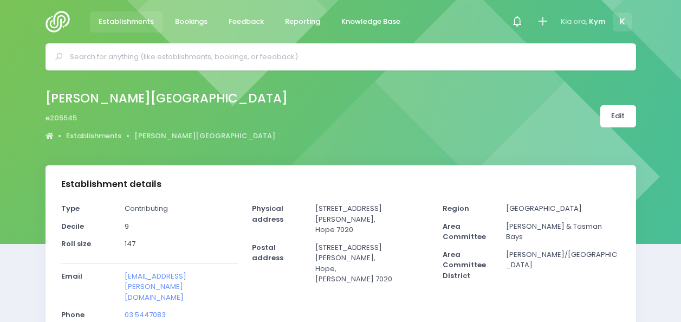
select select "5"
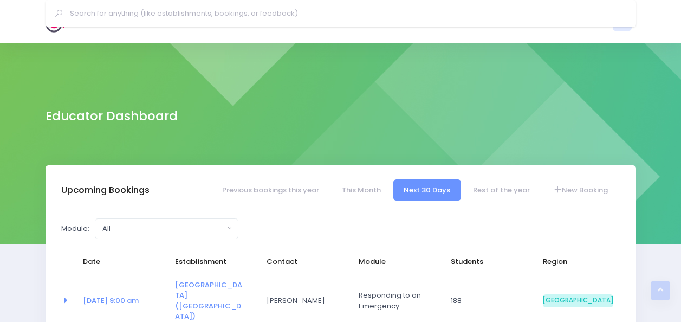
select select "5"
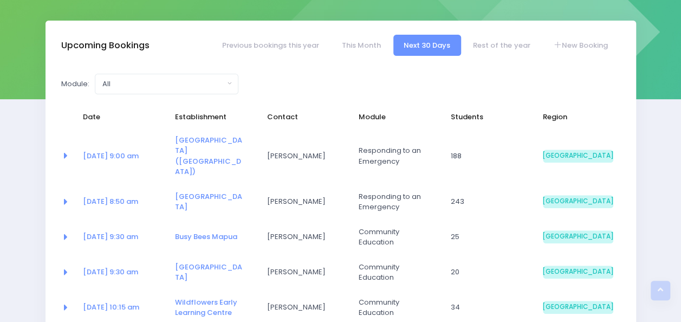
scroll to position [144, 0]
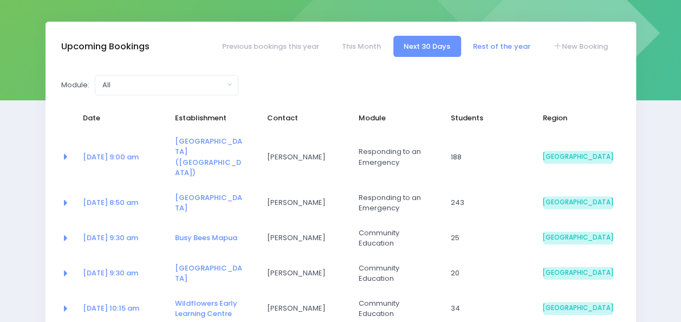
click at [492, 46] on link "Rest of the year" at bounding box center [502, 46] width 78 height 21
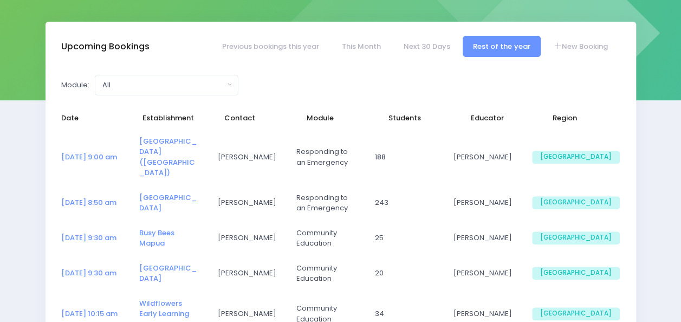
select select "5"
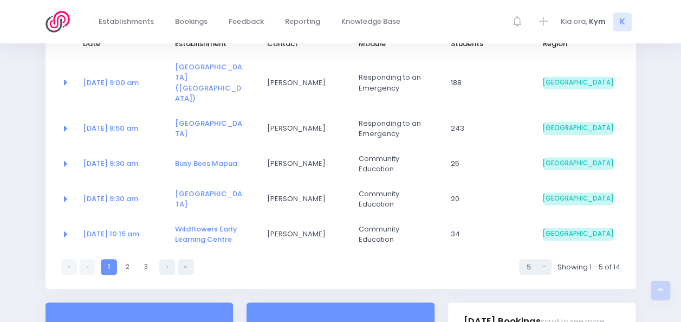
scroll to position [218, 0]
click at [122, 259] on link "2" at bounding box center [128, 267] width 16 height 16
select select "5"
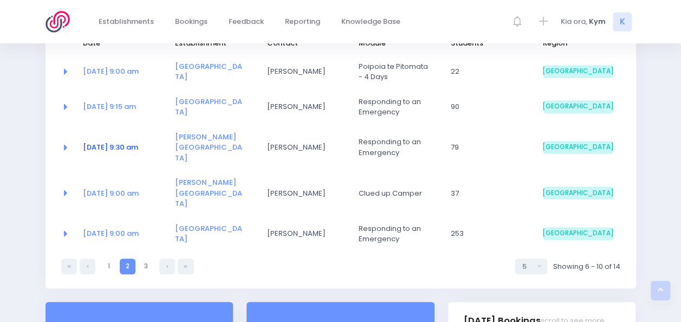
click at [106, 142] on link "[DATE] 9:30 am" at bounding box center [110, 147] width 55 height 10
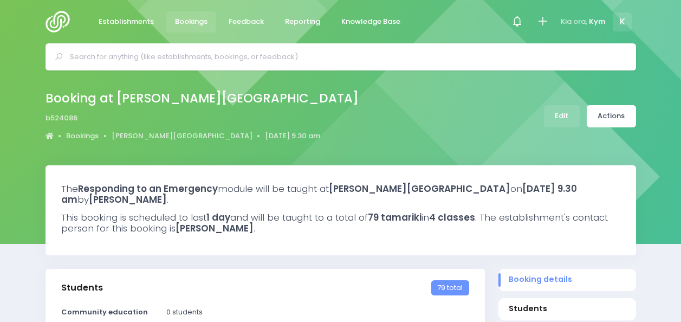
select select "5"
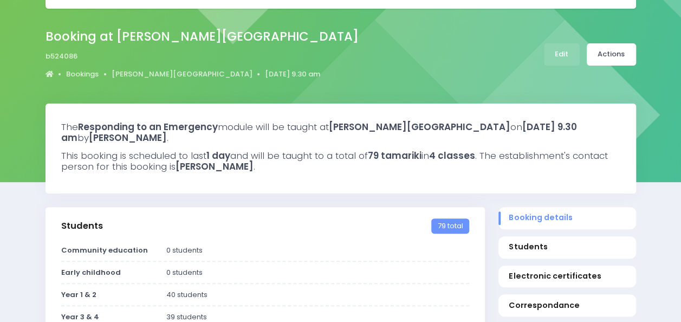
scroll to position [60, 0]
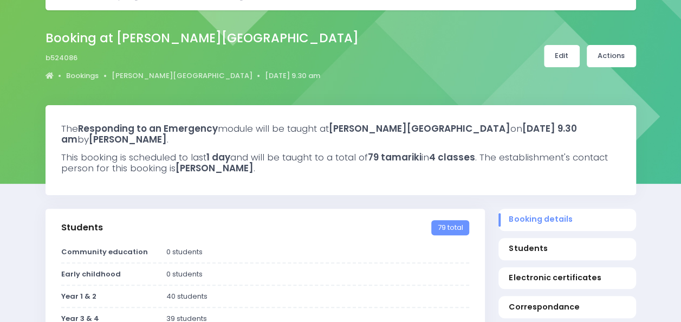
click at [563, 47] on link "Edit" at bounding box center [562, 56] width 36 height 22
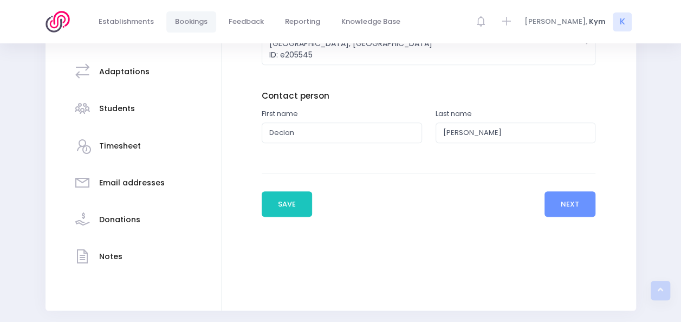
scroll to position [241, 0]
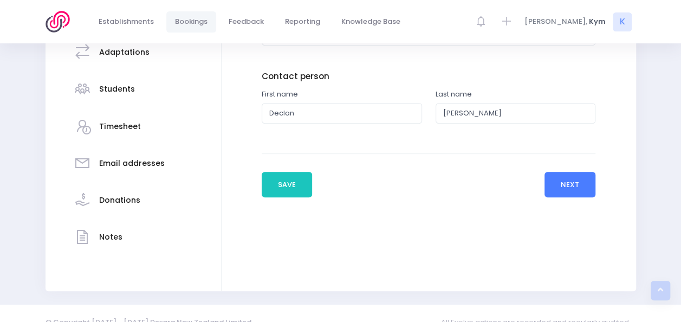
click at [570, 178] on button "Next" at bounding box center [570, 185] width 51 height 26
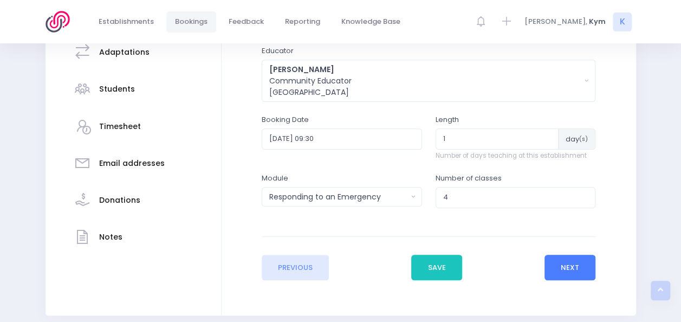
scroll to position [241, 0]
click at [580, 262] on button "Next" at bounding box center [570, 267] width 51 height 26
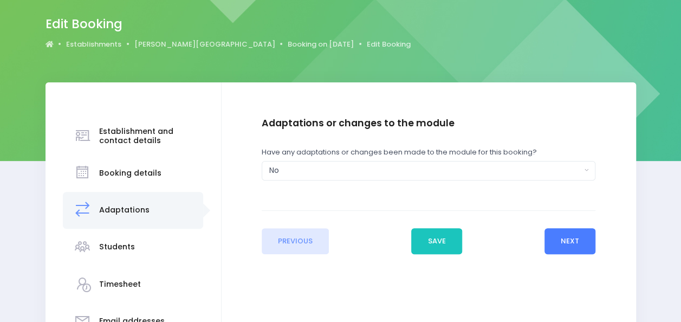
scroll to position [91, 0]
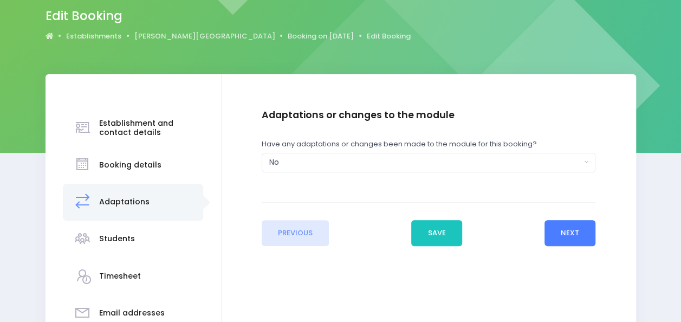
click at [569, 230] on button "Next" at bounding box center [570, 233] width 51 height 26
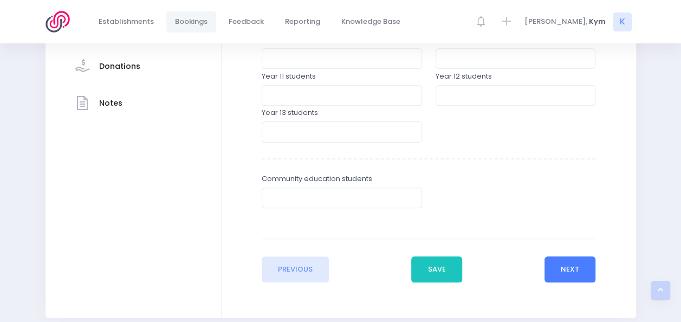
scroll to position [376, 0]
click at [571, 261] on button "Next" at bounding box center [570, 268] width 51 height 26
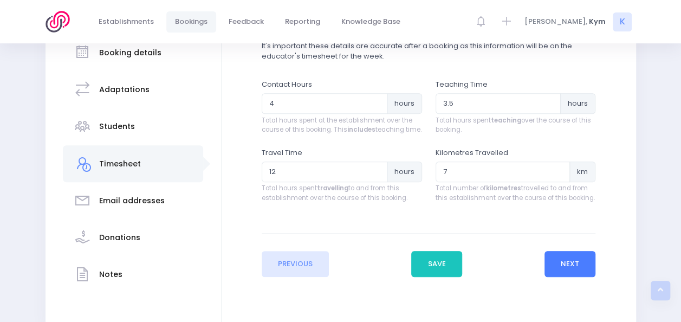
scroll to position [204, 0]
click at [566, 267] on button "Next" at bounding box center [570, 263] width 51 height 26
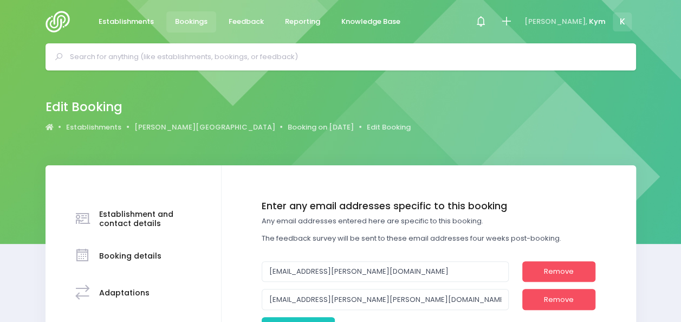
scroll to position [197, 0]
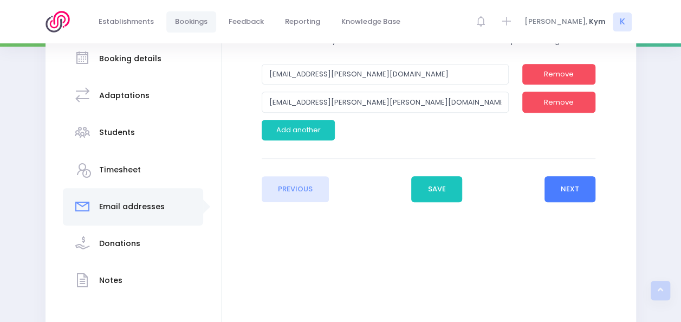
click at [571, 195] on button "Next" at bounding box center [570, 189] width 51 height 26
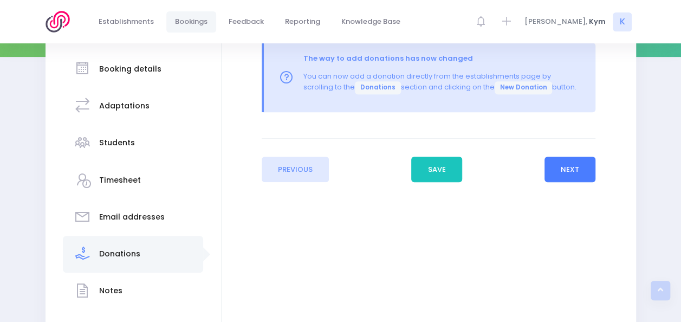
scroll to position [189, 0]
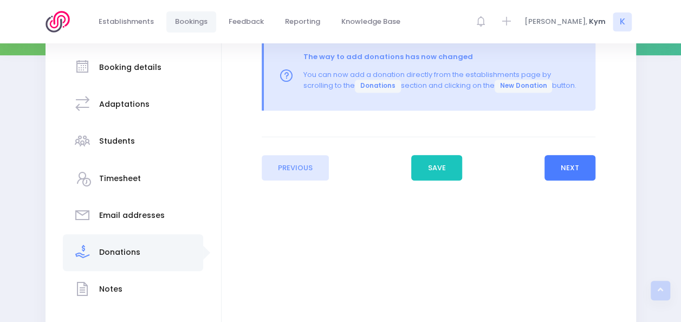
click at [568, 168] on button "Next" at bounding box center [570, 168] width 51 height 26
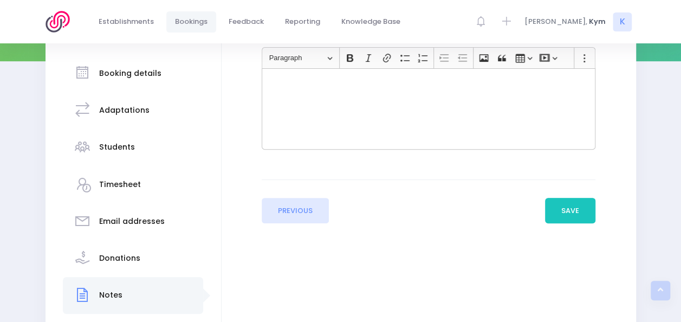
scroll to position [183, 0]
click at [573, 213] on button "Save" at bounding box center [570, 210] width 51 height 26
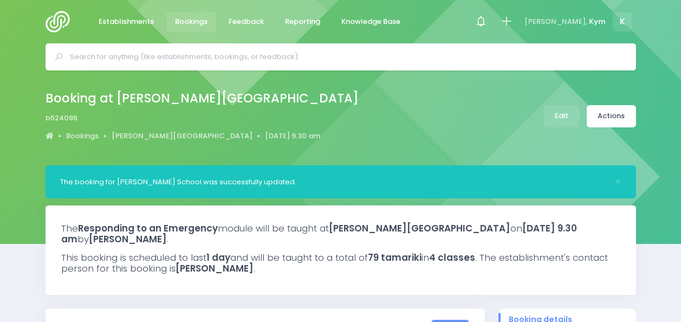
select select "5"
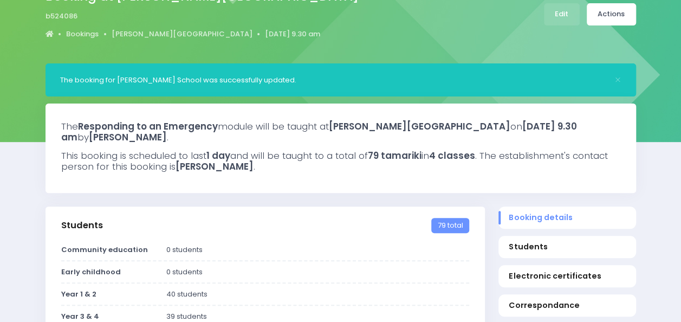
scroll to position [102, 0]
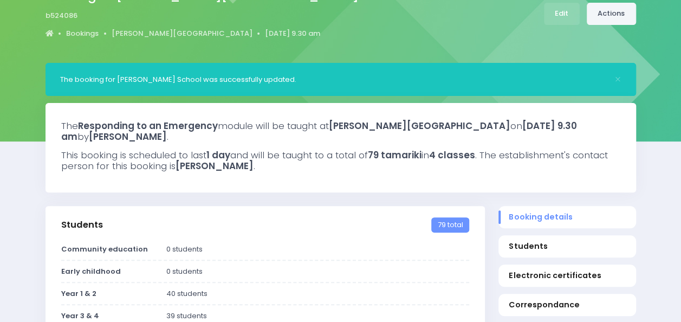
click at [614, 18] on link "Actions" at bounding box center [611, 14] width 49 height 22
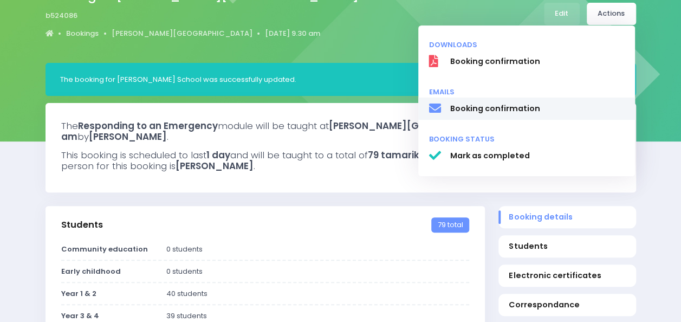
click at [512, 104] on span "Booking confirmation" at bounding box center [537, 108] width 175 height 11
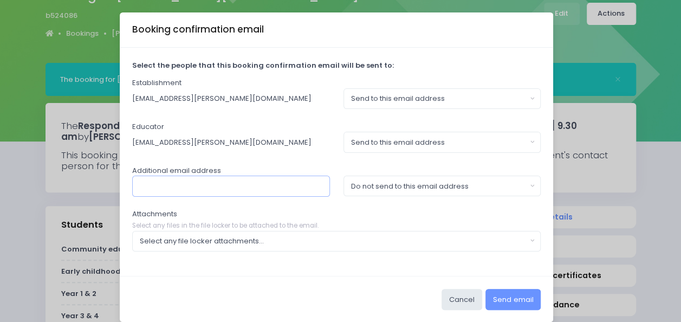
click at [231, 186] on input "text" at bounding box center [231, 186] width 198 height 21
type input "[EMAIL_ADDRESS][PERSON_NAME][PERSON_NAME][DOMAIN_NAME]"
click at [528, 181] on button "Do not send to this email address" at bounding box center [443, 186] width 198 height 21
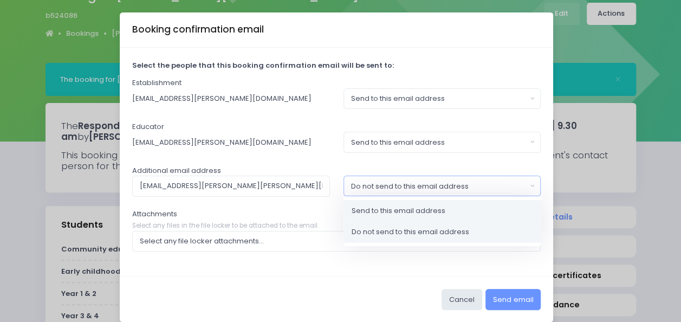
click at [459, 207] on link "Send to this email address" at bounding box center [443, 211] width 198 height 22
select select "send"
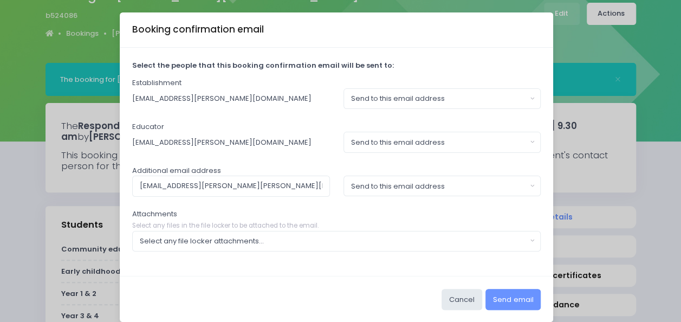
click at [459, 207] on div "Select the people that this booking confirmation email will be sent to: Establi…" at bounding box center [337, 162] width 434 height 228
click at [526, 236] on button "Select any file locker attachments..." at bounding box center [336, 241] width 409 height 21
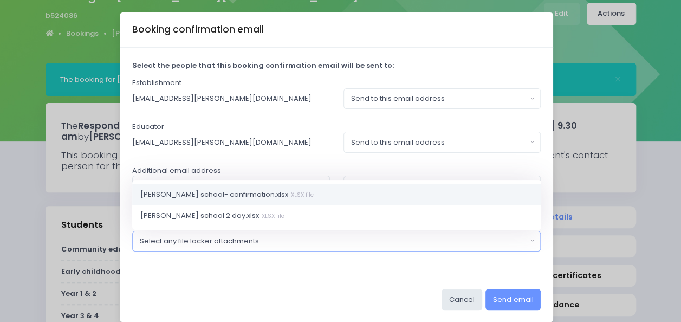
click at [341, 186] on link "Ranzau school- confirmation.xlsx XLSX file" at bounding box center [336, 194] width 409 height 22
select select "11132"
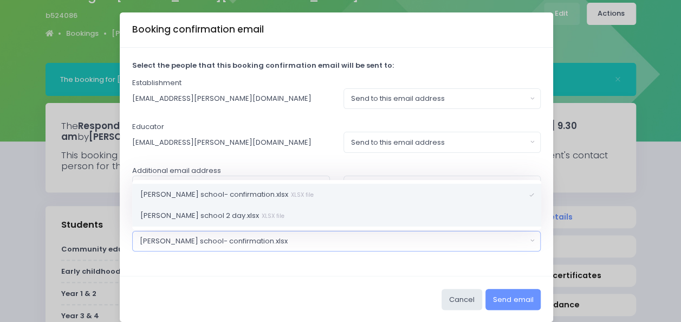
click at [475, 221] on link "ranzau school 2 day.xlsx XLSX file" at bounding box center [336, 216] width 409 height 22
click at [526, 265] on div "Select the people that this booking confirmation email will be sent to: Establi…" at bounding box center [337, 162] width 434 height 228
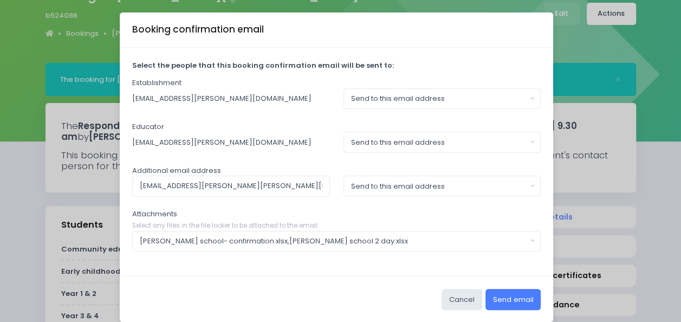
click at [519, 295] on button "Send email" at bounding box center [513, 299] width 55 height 21
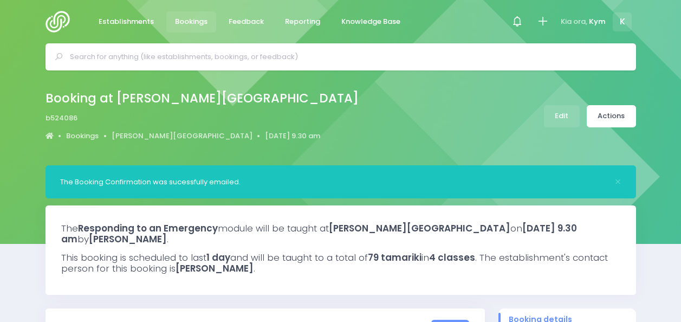
select select "5"
click at [59, 18] on img at bounding box center [61, 22] width 31 height 22
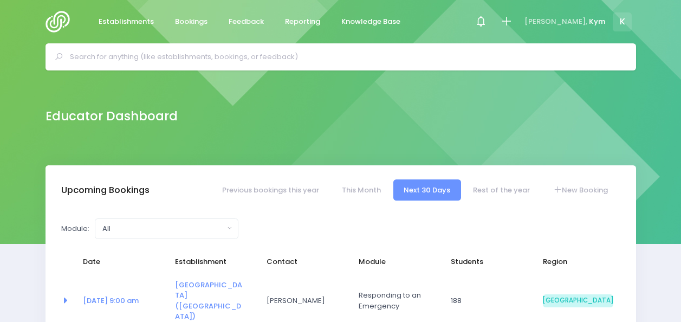
select select "5"
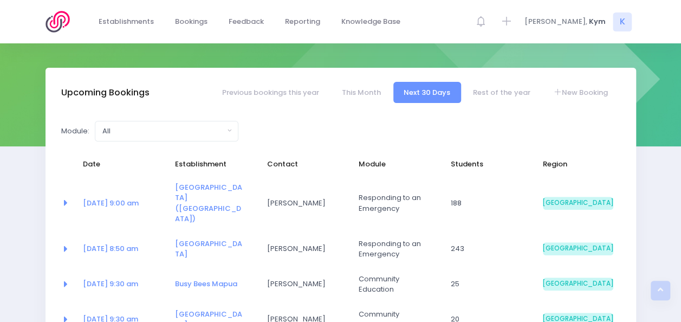
scroll to position [96, 0]
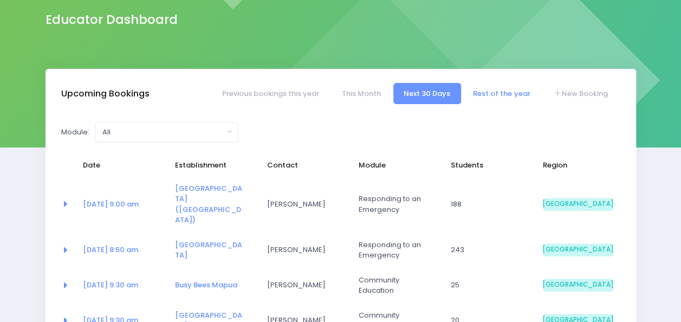
click at [488, 89] on link "Rest of the year" at bounding box center [502, 93] width 78 height 21
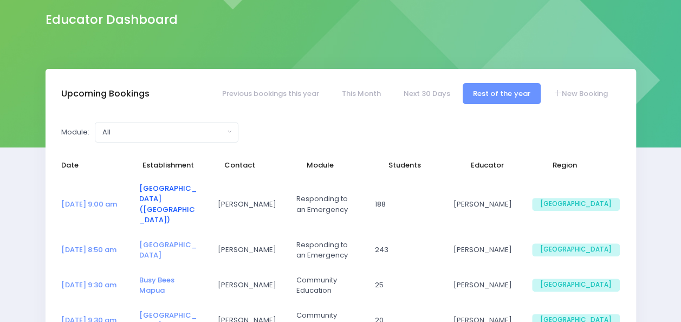
select select "5"
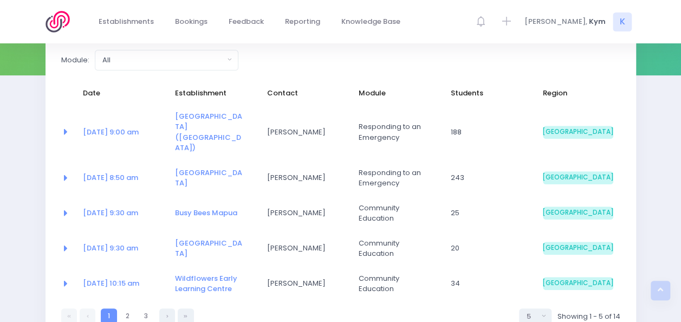
scroll to position [170, 0]
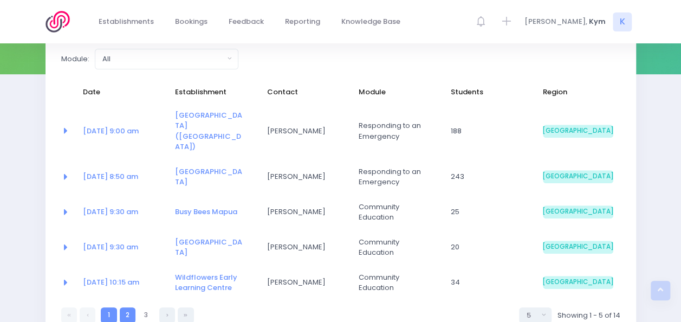
click at [127, 307] on link "2" at bounding box center [128, 315] width 16 height 16
select select "5"
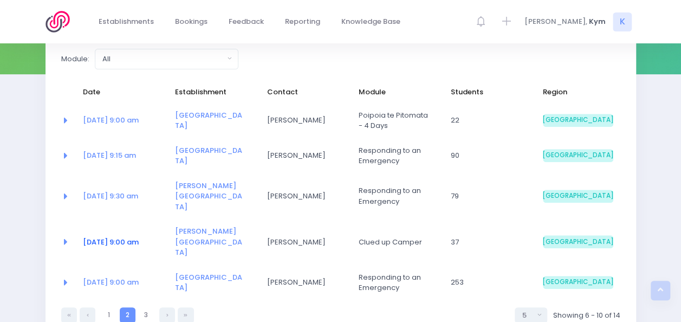
click at [108, 237] on link "[DATE] 9:00 am" at bounding box center [111, 242] width 56 height 10
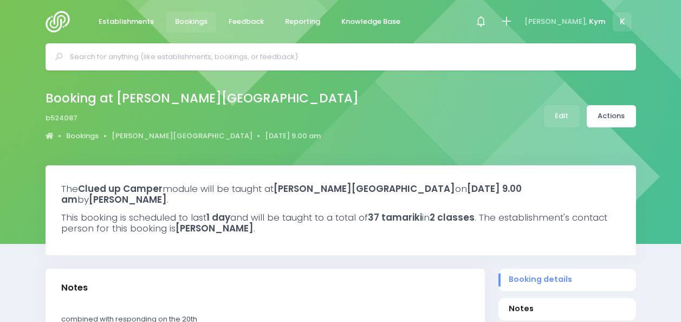
select select "5"
click at [614, 112] on link "Actions" at bounding box center [611, 116] width 49 height 22
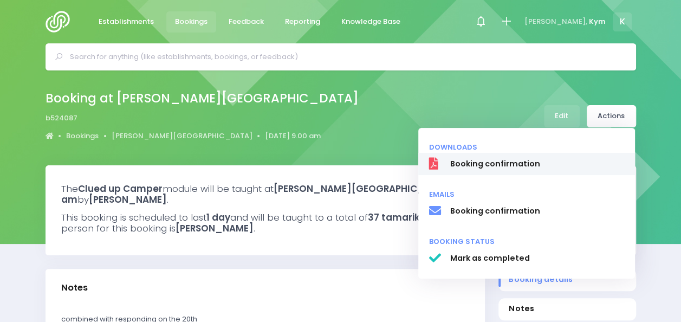
click at [505, 163] on span "Booking confirmation" at bounding box center [537, 163] width 175 height 11
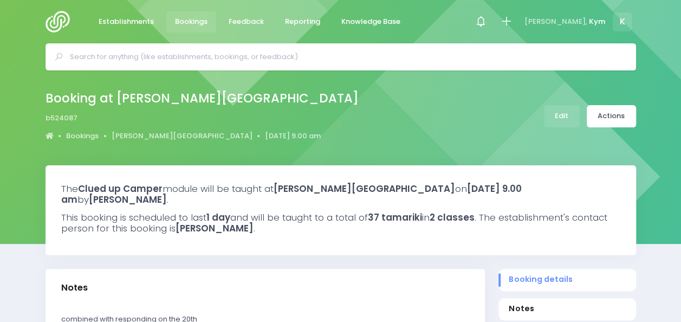
click at [498, 99] on div "Booking at [PERSON_NAME][GEOGRAPHIC_DATA] b524087 Bookings [PERSON_NAME][GEOGRA…" at bounding box center [341, 116] width 618 height 57
click at [617, 105] on link "Actions" at bounding box center [611, 116] width 49 height 22
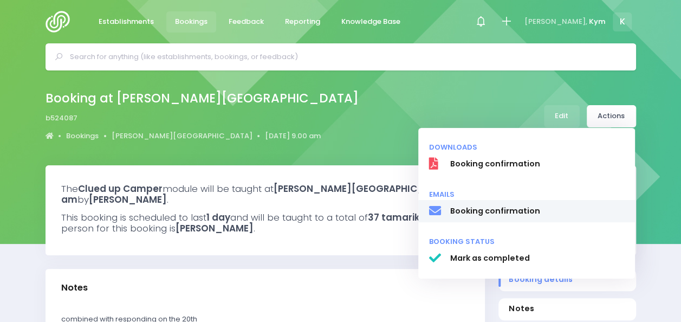
click at [496, 216] on span "Booking confirmation" at bounding box center [537, 210] width 175 height 11
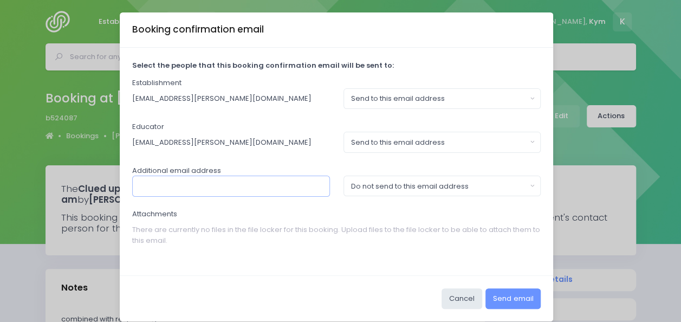
click at [282, 183] on input "text" at bounding box center [231, 186] width 198 height 21
type input "[EMAIL_ADDRESS][PERSON_NAME][PERSON_NAME][DOMAIN_NAME]"
click at [528, 186] on button "Do not send to this email address" at bounding box center [443, 186] width 198 height 21
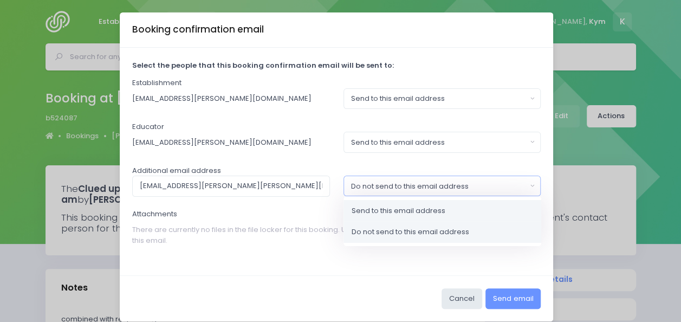
click at [473, 212] on link "Send to this email address" at bounding box center [443, 211] width 198 height 22
select select "send"
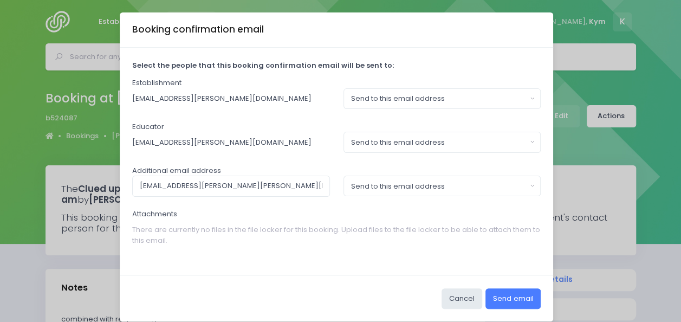
click at [508, 303] on button "Send email" at bounding box center [513, 298] width 55 height 21
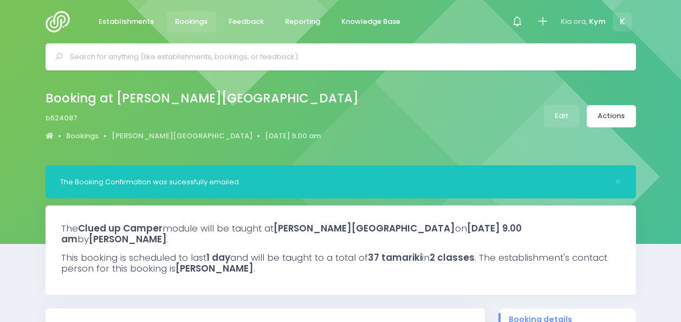
select select "5"
click at [124, 21] on span "Establishments" at bounding box center [126, 21] width 55 height 11
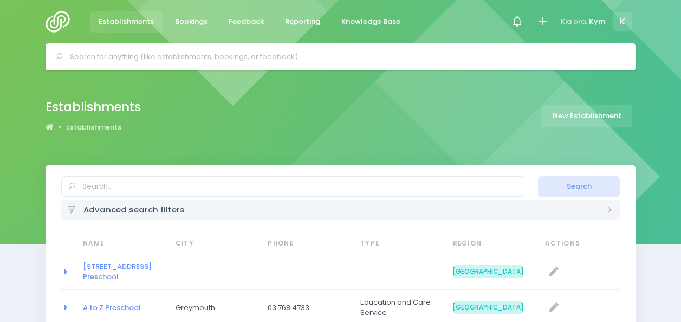
select select "20"
click at [193, 14] on link "Bookings" at bounding box center [191, 21] width 50 height 21
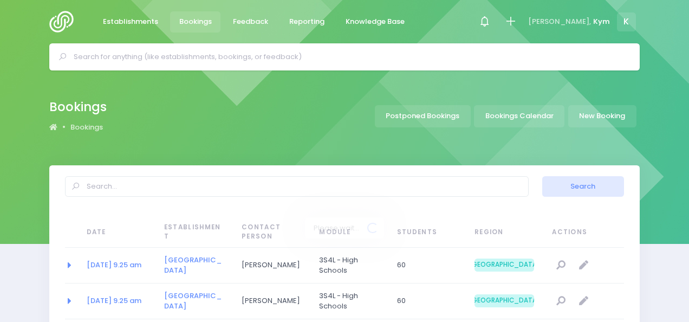
select select "20"
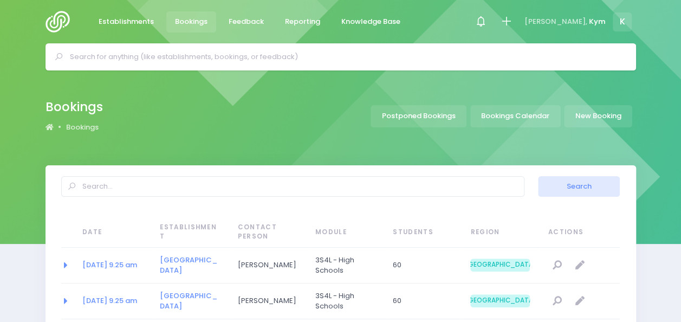
click at [63, 18] on img at bounding box center [61, 22] width 31 height 22
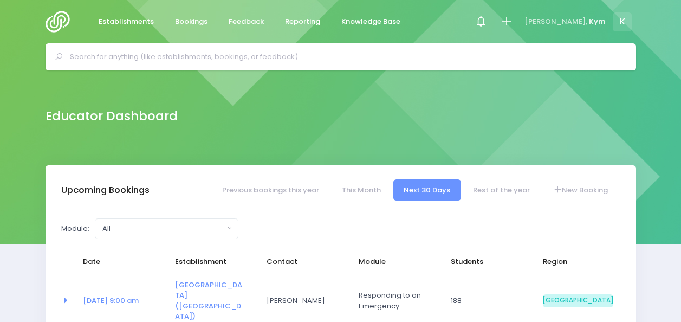
select select "5"
click at [624, 18] on span "K" at bounding box center [622, 21] width 19 height 19
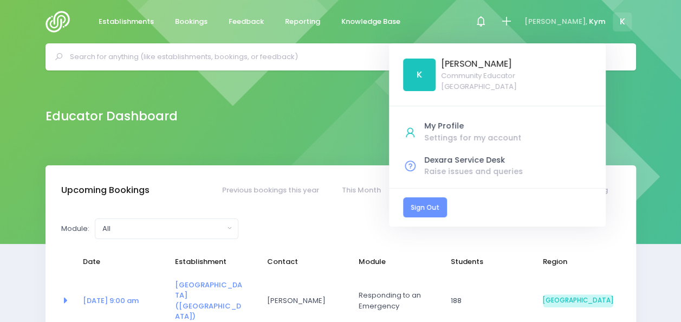
click at [447, 203] on link "Sign Out" at bounding box center [425, 207] width 44 height 20
